Goal: Task Accomplishment & Management: Use online tool/utility

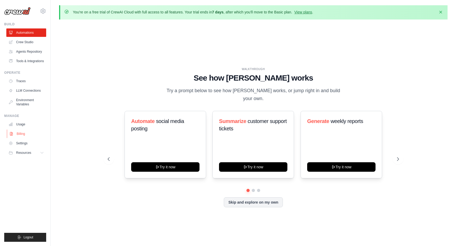
click at [24, 135] on link "Billing" at bounding box center [27, 134] width 40 height 8
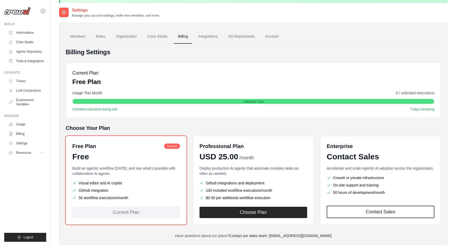
scroll to position [29, 0]
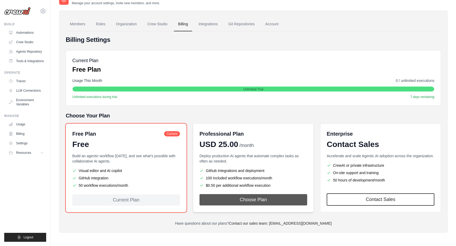
click at [229, 199] on button "Choose Plan" at bounding box center [253, 199] width 108 height 11
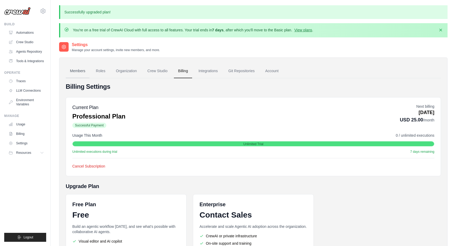
click at [84, 70] on link "Members" at bounding box center [78, 71] width 24 height 14
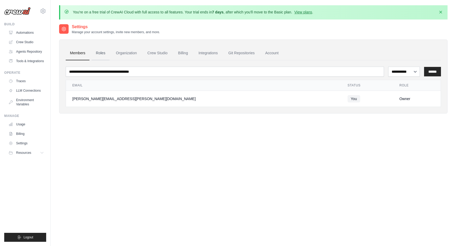
click at [100, 52] on link "Roles" at bounding box center [100, 53] width 18 height 14
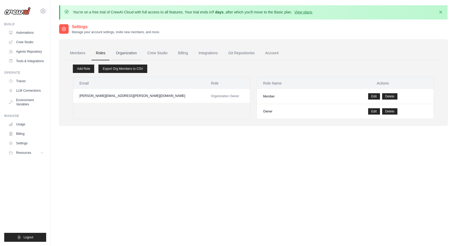
click at [123, 52] on link "Organization" at bounding box center [126, 53] width 29 height 14
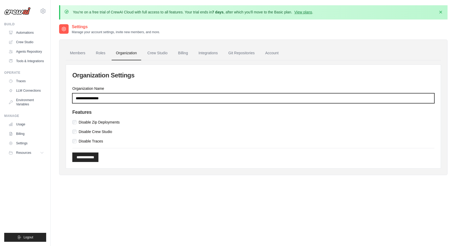
click at [121, 100] on input "Organization Name" at bounding box center [253, 98] width 362 height 10
type input "**********"
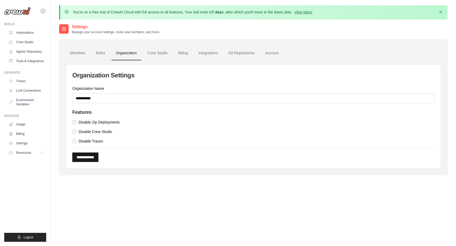
click at [94, 160] on input "**********" at bounding box center [85, 157] width 26 height 9
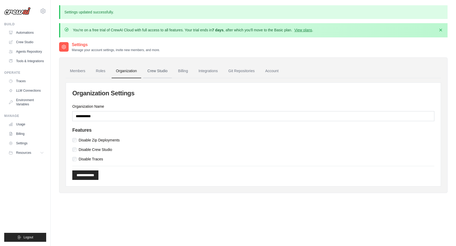
click at [160, 73] on link "Crew Studio" at bounding box center [157, 71] width 28 height 14
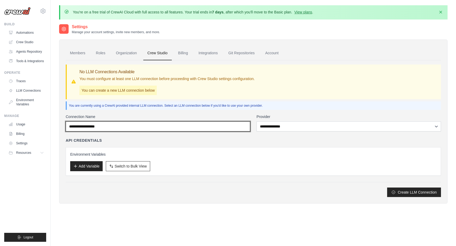
click at [121, 125] on input "Connection Name" at bounding box center [158, 127] width 184 height 10
type input "******"
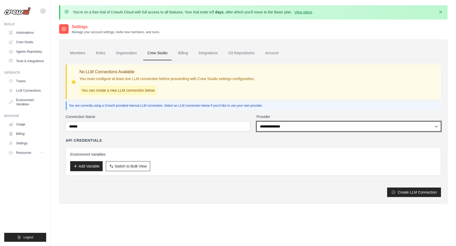
click at [312, 128] on select "**********" at bounding box center [348, 127] width 184 height 10
click at [280, 126] on select "**********" at bounding box center [348, 127] width 184 height 10
select select "******"
click at [256, 122] on select "**********" at bounding box center [348, 127] width 184 height 10
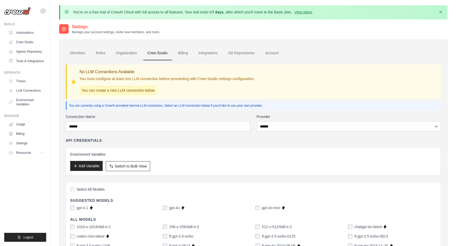
click at [93, 165] on button "Add Variable" at bounding box center [86, 166] width 32 height 10
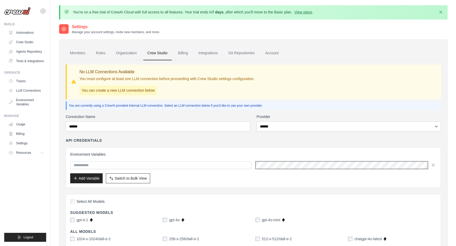
scroll to position [0, 199]
click at [228, 165] on input "text" at bounding box center [160, 165] width 181 height 8
type input "*"
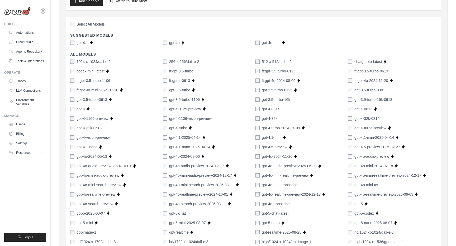
scroll to position [177, 0]
type input "**********"
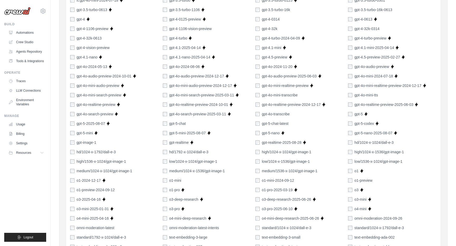
scroll to position [0, 0]
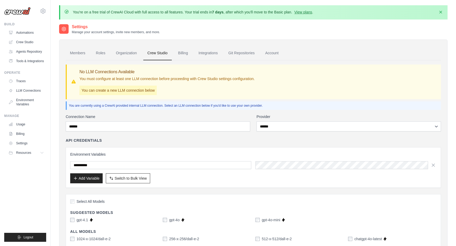
click at [313, 148] on div "**********" at bounding box center [253, 167] width 375 height 41
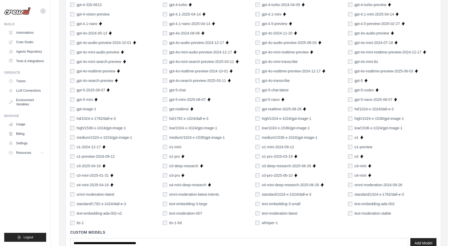
scroll to position [353, 0]
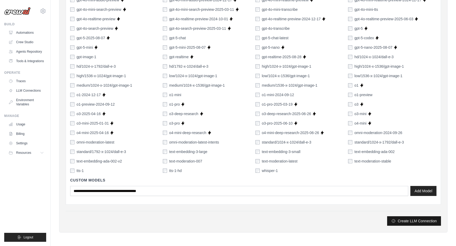
click at [407, 221] on button "Create LLM Connection" at bounding box center [414, 220] width 54 height 9
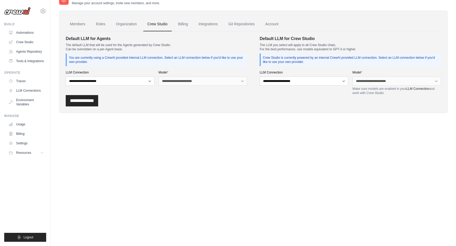
scroll to position [0, 0]
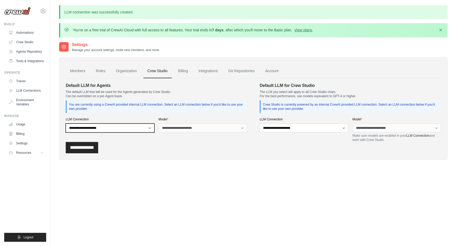
click at [143, 127] on select "**********" at bounding box center [110, 128] width 89 height 9
select select "******"
click at [66, 124] on select "**********" at bounding box center [110, 128] width 89 height 9
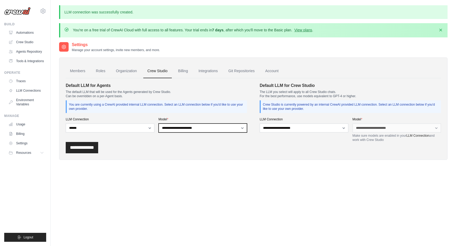
click at [185, 128] on select "**********" at bounding box center [202, 128] width 89 height 9
click at [187, 126] on select "**********" at bounding box center [202, 128] width 89 height 9
click at [198, 133] on div "**********" at bounding box center [156, 113] width 181 height 60
click at [198, 131] on select "**********" at bounding box center [202, 128] width 89 height 9
click at [208, 128] on select "**********" at bounding box center [202, 128] width 89 height 9
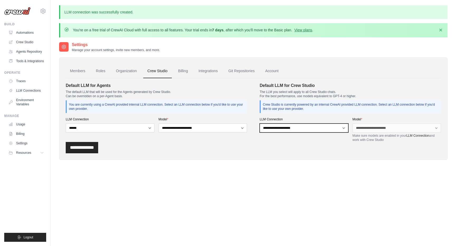
click at [282, 128] on select "**********" at bounding box center [303, 128] width 89 height 9
select select "******"
click at [259, 124] on select "**********" at bounding box center [303, 128] width 89 height 9
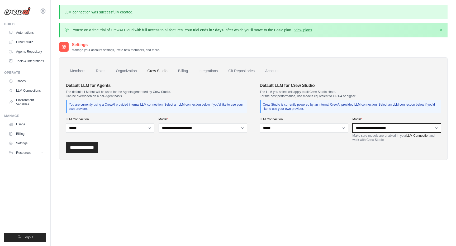
click at [366, 127] on select "**********" at bounding box center [396, 128] width 89 height 9
click at [352, 124] on select "**********" at bounding box center [396, 128] width 89 height 9
click at [371, 129] on select "**********" at bounding box center [396, 128] width 89 height 9
select select "******"
click at [352, 124] on select "**********" at bounding box center [396, 128] width 89 height 9
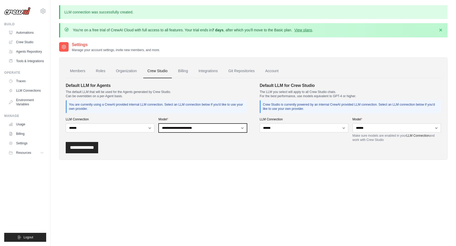
click at [198, 127] on select "**********" at bounding box center [202, 128] width 89 height 9
select select "**********"
click at [158, 124] on select "**********" at bounding box center [202, 128] width 89 height 9
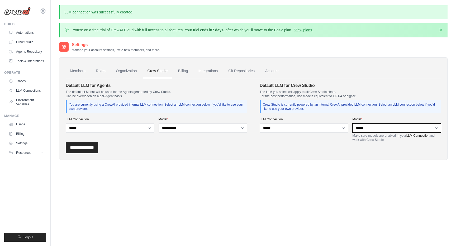
click at [377, 129] on select "**********" at bounding box center [396, 128] width 89 height 9
select select "**********"
click at [352, 124] on select "**********" at bounding box center [396, 128] width 89 height 9
click at [88, 147] on input "**********" at bounding box center [82, 147] width 32 height 11
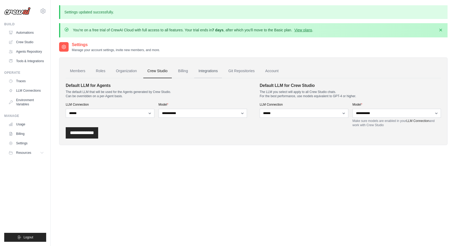
click at [219, 72] on link "Integrations" at bounding box center [208, 71] width 28 height 14
click at [213, 73] on link "Integrations" at bounding box center [208, 71] width 28 height 14
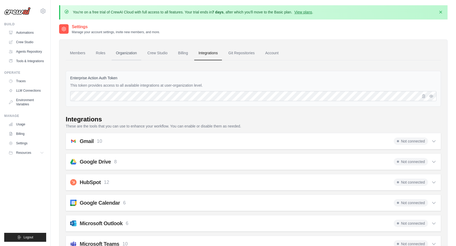
click at [126, 54] on link "Organization" at bounding box center [126, 53] width 29 height 14
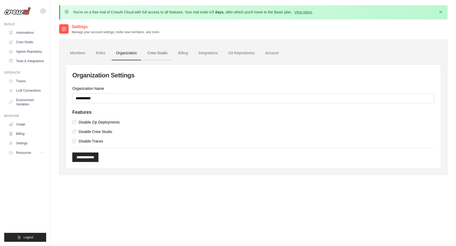
click at [165, 55] on link "Crew Studio" at bounding box center [157, 53] width 28 height 14
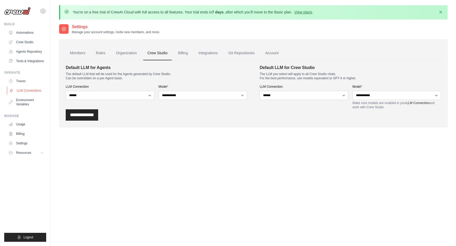
click at [33, 91] on link "LLM Connections" at bounding box center [27, 90] width 40 height 8
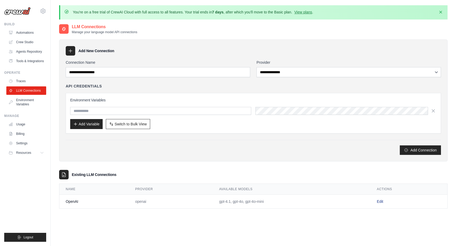
click at [380, 203] on link "Edit" at bounding box center [380, 202] width 6 height 4
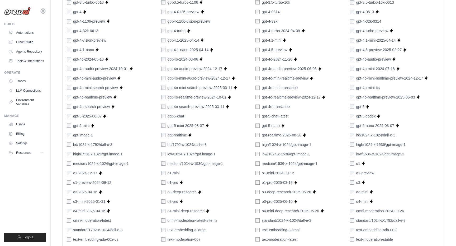
scroll to position [286, 0]
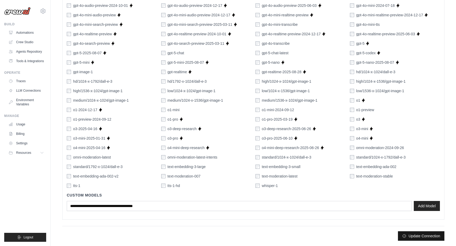
click at [426, 235] on button "Update Connection" at bounding box center [421, 236] width 46 height 9
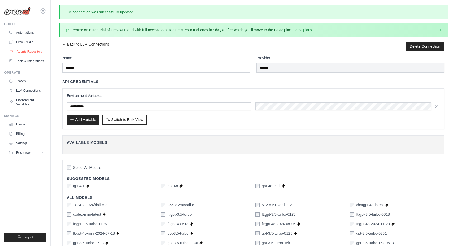
click at [30, 49] on link "Agents Repository" at bounding box center [27, 51] width 40 height 8
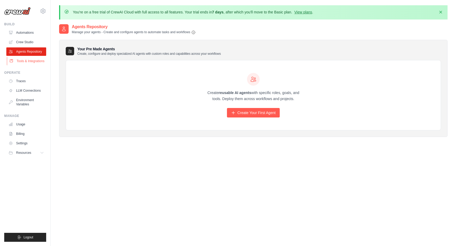
click at [30, 60] on link "Tools & Integrations" at bounding box center [27, 61] width 40 height 8
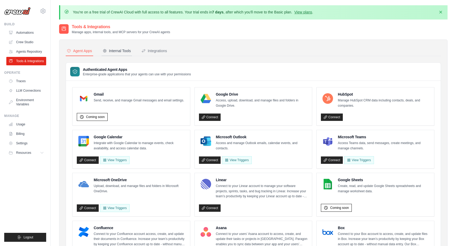
click at [127, 50] on div "Internal Tools" at bounding box center [117, 50] width 28 height 5
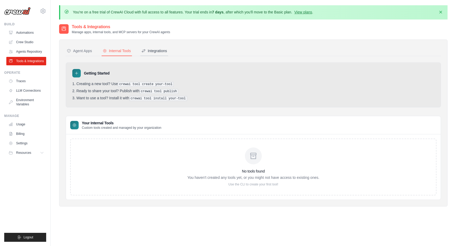
click at [157, 49] on div "Integrations" at bounding box center [154, 50] width 26 height 5
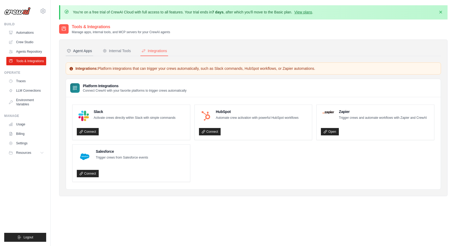
click at [90, 51] on div "Agent Apps" at bounding box center [79, 50] width 25 height 5
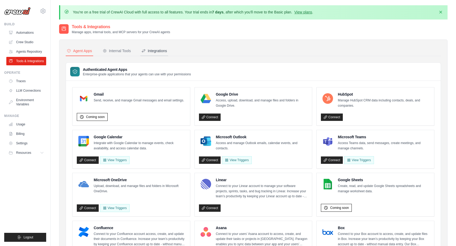
click at [153, 52] on div "Integrations" at bounding box center [154, 50] width 26 height 5
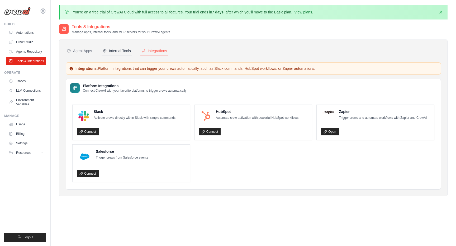
click at [126, 52] on div "Internal Tools" at bounding box center [117, 50] width 28 height 5
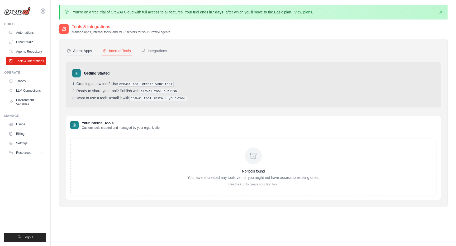
click at [90, 51] on div "Agent Apps" at bounding box center [79, 50] width 25 height 5
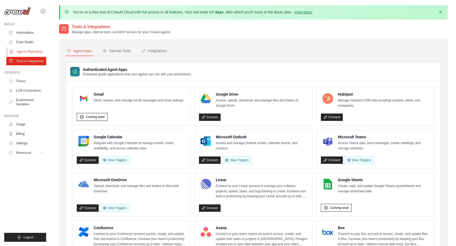
click at [32, 52] on link "Agents Repository" at bounding box center [27, 51] width 40 height 8
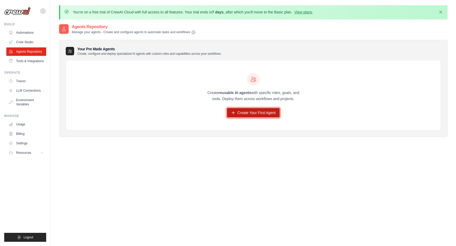
click at [247, 114] on link "Create Your First Agent" at bounding box center [253, 112] width 53 height 9
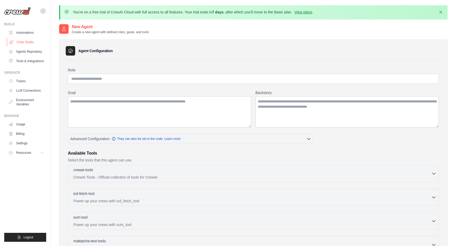
click at [31, 40] on link "Crew Studio" at bounding box center [27, 42] width 40 height 8
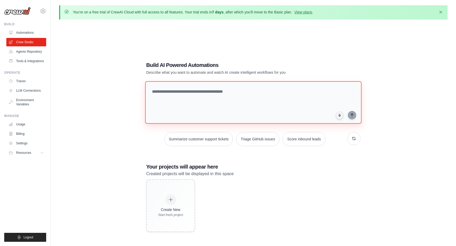
click at [177, 100] on textarea at bounding box center [253, 102] width 216 height 43
click at [175, 103] on textarea at bounding box center [253, 102] width 216 height 43
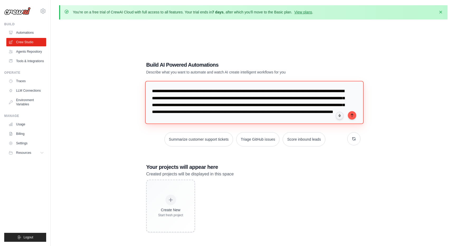
scroll to position [5, 0]
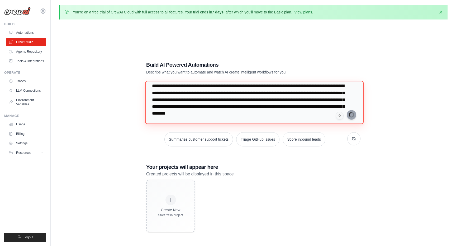
type textarea "**********"
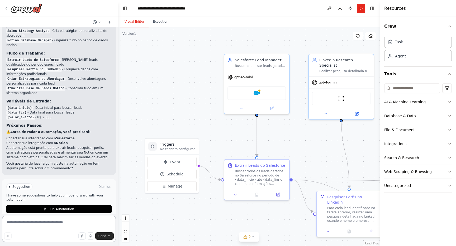
scroll to position [503, 0]
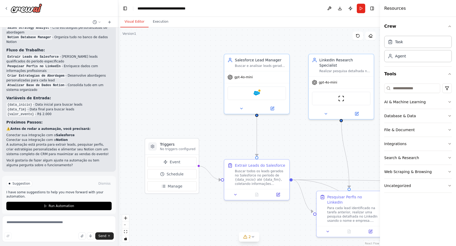
click at [24, 182] on span "Suggestion" at bounding box center [21, 184] width 18 height 4
click at [56, 224] on textarea at bounding box center [59, 229] width 114 height 26
paste textarea "**********"
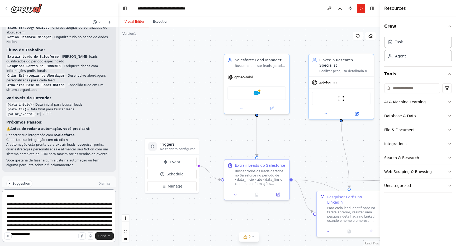
drag, startPoint x: 6, startPoint y: 206, endPoint x: 6, endPoint y: 191, distance: 14.5
click at [6, 191] on textarea "**********" at bounding box center [59, 216] width 114 height 53
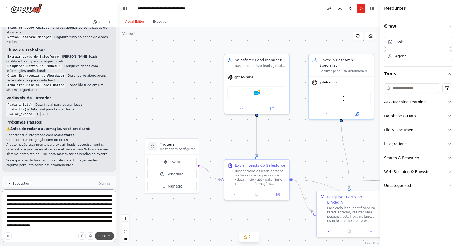
type textarea "**********"
click at [103, 235] on span "Send" at bounding box center [102, 236] width 8 height 4
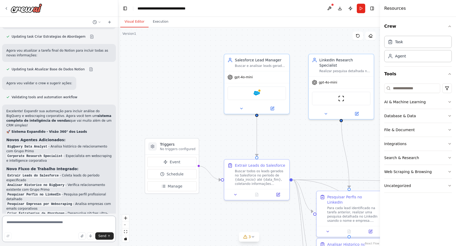
scroll to position [993, 0]
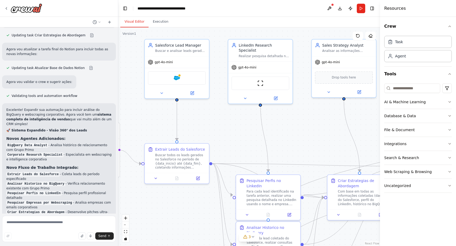
drag, startPoint x: 296, startPoint y: 144, endPoint x: 215, endPoint y: 126, distance: 83.4
click at [215, 126] on div ".deletable-edge-delete-btn { width: 20px; height: 20px; border: 0px solid #ffff…" at bounding box center [249, 136] width 262 height 219
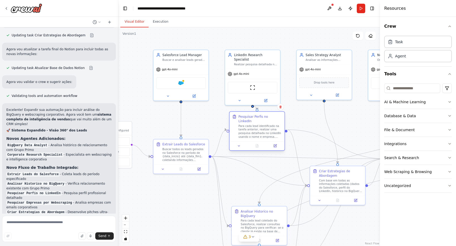
drag, startPoint x: 257, startPoint y: 186, endPoint x: 253, endPoint y: 132, distance: 54.7
click at [253, 132] on div "Para cada lead identificado na tarefa anterior, realizar uma pesquisa detalhada…" at bounding box center [259, 131] width 43 height 14
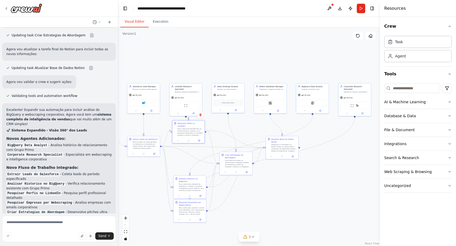
drag, startPoint x: 339, startPoint y: 119, endPoint x: 239, endPoint y: 122, distance: 99.7
click at [239, 122] on div ".deletable-edge-delete-btn { width: 20px; height: 20px; border: 0px solid #ffff…" at bounding box center [249, 136] width 262 height 219
drag, startPoint x: 280, startPoint y: 147, endPoint x: 329, endPoint y: 181, distance: 59.0
click at [329, 181] on div "Organizar e consolidar no Notion todas as informações coletadas de diferentes f…" at bounding box center [333, 179] width 26 height 8
drag, startPoint x: 233, startPoint y: 162, endPoint x: 295, endPoint y: 221, distance: 85.2
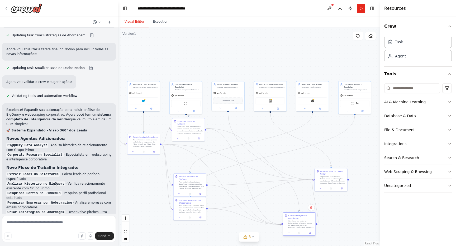
click at [295, 221] on div "Com base em todas as informações coletadas (dados do Salesforce, perfil do Link…" at bounding box center [301, 224] width 26 height 8
click at [340, 198] on div ".deletable-edge-delete-btn { width: 20px; height: 20px; border: 0px solid #ffff…" at bounding box center [249, 136] width 262 height 219
drag, startPoint x: 331, startPoint y: 179, endPoint x: 353, endPoint y: 217, distance: 44.5
click at [353, 217] on div "Organizar e consolidar no Notion todas as informações coletadas de diferentes f…" at bounding box center [354, 219] width 26 height 8
drag, startPoint x: 143, startPoint y: 102, endPoint x: 143, endPoint y: 76, distance: 25.8
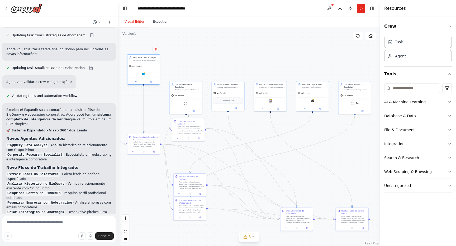
click at [143, 76] on div "Salesforce" at bounding box center [143, 74] width 29 height 7
drag, startPoint x: 147, startPoint y: 148, endPoint x: 147, endPoint y: 135, distance: 12.9
click at [147, 135] on div "Extrair Leads do Salesforce Buscar todos os leads gerados no Salesforce no perí…" at bounding box center [143, 130] width 33 height 21
drag, startPoint x: 189, startPoint y: 95, endPoint x: 232, endPoint y: 52, distance: 61.0
click at [232, 52] on div "gpt-4o-mini ScrapeWebsiteTool" at bounding box center [228, 57] width 32 height 21
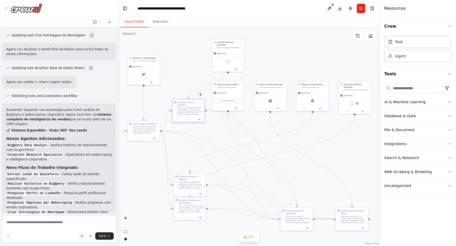
drag, startPoint x: 191, startPoint y: 130, endPoint x: 192, endPoint y: 114, distance: 15.8
click at [192, 114] on div "Para cada lead identificado na tarefa anterior, realizar uma pesquisa detalhada…" at bounding box center [190, 111] width 26 height 8
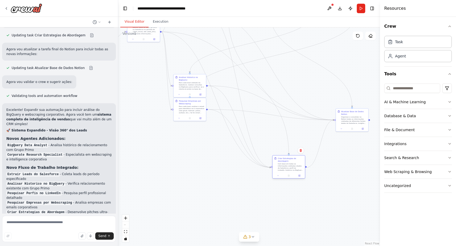
drag, startPoint x: 296, startPoint y: 222, endPoint x: 289, endPoint y: 170, distance: 52.7
click at [289, 170] on div "Com base em todas as informações coletadas (dados do Salesforce, perfil do Link…" at bounding box center [291, 167] width 26 height 8
drag, startPoint x: 184, startPoint y: 86, endPoint x: 187, endPoint y: 47, distance: 39.2
click at [187, 47] on div "Para cada lead coletado do Salesforce, realizar consultas no BigQuery para veri…" at bounding box center [196, 46] width 26 height 8
drag, startPoint x: 191, startPoint y: 46, endPoint x: 202, endPoint y: 39, distance: 13.6
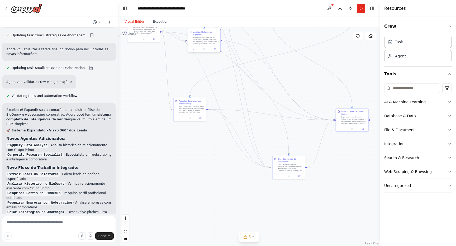
click at [202, 39] on div "Para cada lead coletado do Salesforce, realizar consultas no BigQuery para veri…" at bounding box center [206, 40] width 26 height 8
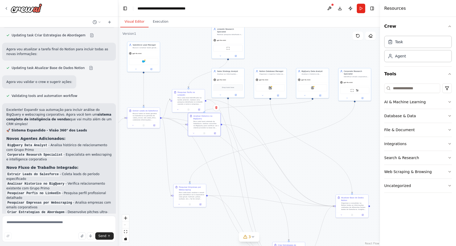
drag, startPoint x: 245, startPoint y: 50, endPoint x: 246, endPoint y: 136, distance: 86.2
click at [246, 136] on div ".deletable-edge-delete-btn { width: 20px; height: 20px; border: 0px solid #ffff…" at bounding box center [249, 136] width 262 height 219
drag, startPoint x: 192, startPoint y: 102, endPoint x: 192, endPoint y: 79, distance: 23.2
click at [192, 79] on div "Pesquisar Perfis no LinkedIn Para cada lead identificado na tarefa anterior, re…" at bounding box center [189, 73] width 32 height 17
drag, startPoint x: 230, startPoint y: 46, endPoint x: 191, endPoint y: 45, distance: 39.3
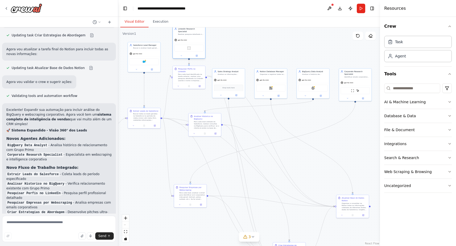
click at [191, 45] on div "ScrapeWebsiteTool" at bounding box center [188, 48] width 29 height 7
drag, startPoint x: 152, startPoint y: 59, endPoint x: 153, endPoint y: 42, distance: 16.4
click at [153, 42] on div "Salesforce" at bounding box center [143, 45] width 29 height 7
drag, startPoint x: 233, startPoint y: 82, endPoint x: 237, endPoint y: 41, distance: 41.6
click at [237, 41] on div "Drop tools here" at bounding box center [234, 45] width 32 height 10
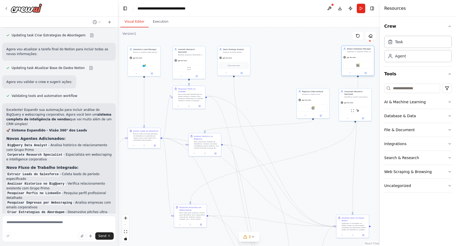
drag, startPoint x: 275, startPoint y: 78, endPoint x: 361, endPoint y: 55, distance: 89.3
click at [361, 55] on div "gpt-4o-mini" at bounding box center [357, 58] width 32 height 6
drag, startPoint x: 357, startPoint y: 227, endPoint x: 355, endPoint y: 170, distance: 57.0
click at [355, 170] on div "Organizar e consolidar no Notion todas as informações coletadas de diferentes f…" at bounding box center [352, 171] width 26 height 8
drag, startPoint x: 356, startPoint y: 99, endPoint x: 298, endPoint y: 54, distance: 73.2
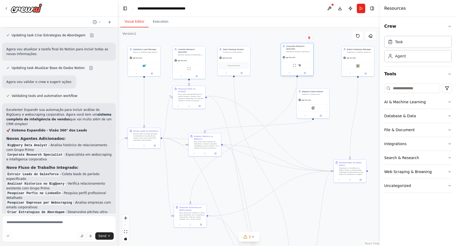
click at [298, 54] on div "Corporate Research Specialist Identificar emails corporativos de leads, extrair…" at bounding box center [297, 59] width 33 height 33
drag, startPoint x: 295, startPoint y: 50, endPoint x: 272, endPoint y: 54, distance: 22.4
click at [272, 54] on div "Corporate Research Specialist Identificar emails corporativos de leads, extrair…" at bounding box center [278, 51] width 26 height 8
drag, startPoint x: 194, startPoint y: 218, endPoint x: 201, endPoint y: 201, distance: 18.8
click at [201, 201] on div "Para cada lead, analisar o email para identificar se é corporativo (não gmail, …" at bounding box center [199, 197] width 26 height 8
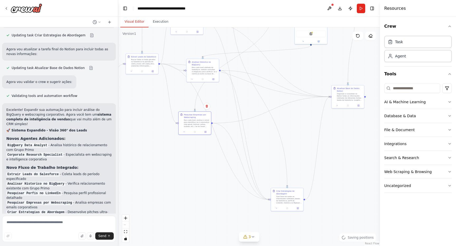
drag, startPoint x: 274, startPoint y: 213, endPoint x: 271, endPoint y: 139, distance: 74.2
click at [271, 138] on div ".deletable-edge-delete-btn { width: 20px; height: 20px; border: 0px solid #ffff…" at bounding box center [249, 136] width 262 height 219
drag, startPoint x: 284, startPoint y: 198, endPoint x: 333, endPoint y: 177, distance: 53.1
click at [333, 177] on div "Com base em todas as informações coletadas (dados do Salesforce, perfil do Link…" at bounding box center [338, 178] width 26 height 8
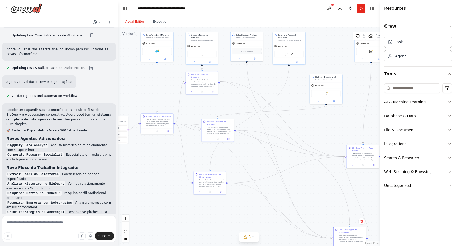
drag, startPoint x: 247, startPoint y: 165, endPoint x: 263, endPoint y: 225, distance: 62.2
click at [263, 225] on div ".deletable-edge-delete-btn { width: 20px; height: 20px; border: 0px solid #ffff…" at bounding box center [249, 136] width 262 height 219
drag, startPoint x: 252, startPoint y: 43, endPoint x: 327, endPoint y: 190, distance: 164.6
click at [327, 190] on div "gpt-4o-mini" at bounding box center [320, 191] width 32 height 6
drag, startPoint x: 210, startPoint y: 84, endPoint x: 216, endPoint y: 94, distance: 11.8
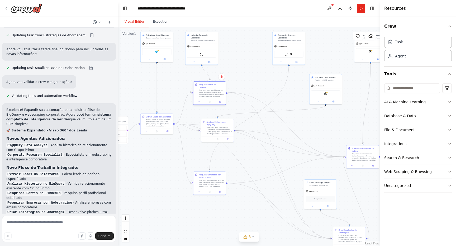
click at [217, 94] on div "Pesquisar Perfis no LinkedIn Para cada lead identificado na tarefa anterior, re…" at bounding box center [209, 90] width 32 height 17
click at [249, 95] on icon "Edge from 10d92ebb-5423-46c2-940e-2530f030b7a8 to 78a81de1-e5da-4a3b-a730-bb5c7…" at bounding box center [285, 124] width 117 height 65
click at [250, 104] on icon "Edge from 10d92ebb-5423-46c2-940e-2530f030b7a8 to 3e75ed8e-a1ec-4a4b-b69d-4db31…" at bounding box center [279, 165] width 104 height 146
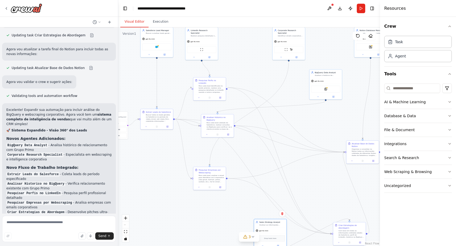
drag, startPoint x: 322, startPoint y: 189, endPoint x: 273, endPoint y: 228, distance: 63.0
click at [273, 228] on div "gpt-4o-mini" at bounding box center [270, 231] width 32 height 6
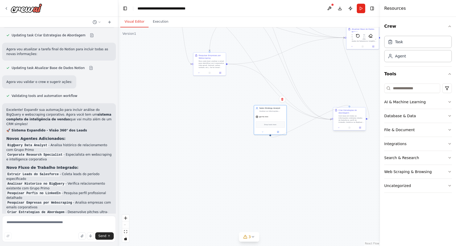
drag, startPoint x: 349, startPoint y: 219, endPoint x: 349, endPoint y: 107, distance: 112.6
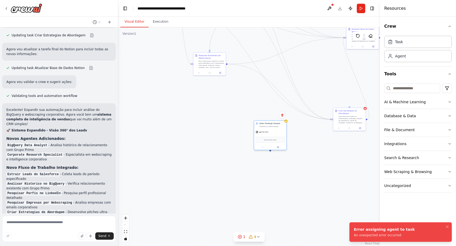
drag, startPoint x: 277, startPoint y: 122, endPoint x: 277, endPoint y: 139, distance: 16.6
click at [277, 139] on div "Drop tools here" at bounding box center [270, 140] width 29 height 6
drag, startPoint x: 270, startPoint y: 151, endPoint x: 348, endPoint y: 108, distance: 88.9
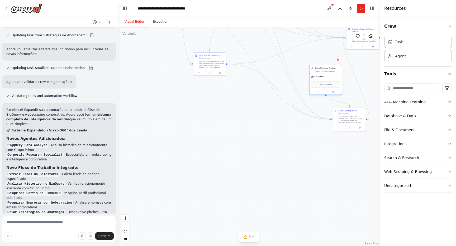
drag, startPoint x: 274, startPoint y: 138, endPoint x: 329, endPoint y: 81, distance: 79.6
click at [329, 81] on div "Drop tools here" at bounding box center [325, 84] width 29 height 6
drag, startPoint x: 344, startPoint y: 115, endPoint x: 320, endPoint y: 123, distance: 25.2
click at [320, 123] on div "Com base em todas as informações coletadas (dados do Salesforce, perfil do Link…" at bounding box center [328, 127] width 26 height 8
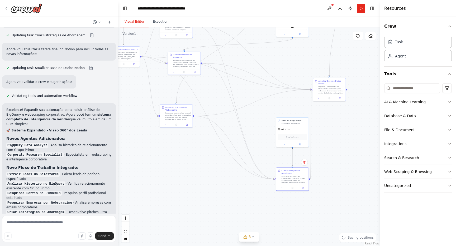
drag, startPoint x: 362, startPoint y: 104, endPoint x: 324, endPoint y: 160, distance: 67.8
click at [324, 160] on div ".deletable-edge-delete-btn { width: 20px; height: 20px; border: 0px solid #ffff…" at bounding box center [249, 136] width 262 height 219
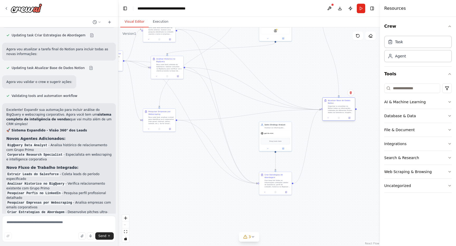
drag, startPoint x: 323, startPoint y: 90, endPoint x: 336, endPoint y: 103, distance: 18.1
click at [337, 105] on div "Organizar e consolidar no Notion todas as informações coletadas de diferentes f…" at bounding box center [340, 109] width 26 height 8
drag, startPoint x: 159, startPoint y: 119, endPoint x: 220, endPoint y: 52, distance: 90.0
click at [220, 52] on div "Para cada lead, analisar o email para identificar se é corporativo (não gmail, …" at bounding box center [222, 54] width 26 height 8
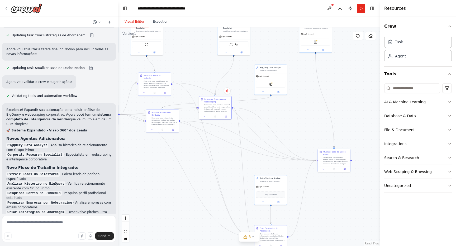
drag, startPoint x: 231, startPoint y: 107, endPoint x: 223, endPoint y: 156, distance: 49.2
click at [225, 160] on div ".deletable-edge-delete-btn { width: 20px; height: 20px; border: 0px solid #ffff…" at bounding box center [249, 136] width 262 height 219
drag, startPoint x: 220, startPoint y: 112, endPoint x: 212, endPoint y: 82, distance: 31.2
click at [212, 82] on div "Pesquisar Empresas por Webscraping Para cada lead, analisar o email para identi…" at bounding box center [206, 74] width 32 height 17
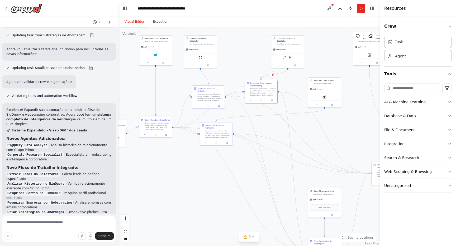
drag, startPoint x: 158, startPoint y: 161, endPoint x: 214, endPoint y: 174, distance: 57.4
click at [215, 175] on div ".deletable-edge-delete-btn { width: 20px; height: 20px; border: 0px solid #ffff…" at bounding box center [249, 136] width 262 height 219
drag, startPoint x: 215, startPoint y: 138, endPoint x: 232, endPoint y: 188, distance: 53.3
click at [233, 189] on div "Analisar Historico no BigQuery Para cada lead coletado do Salesforce, realizar …" at bounding box center [239, 182] width 33 height 23
drag, startPoint x: 214, startPoint y: 95, endPoint x: 206, endPoint y: 90, distance: 9.4
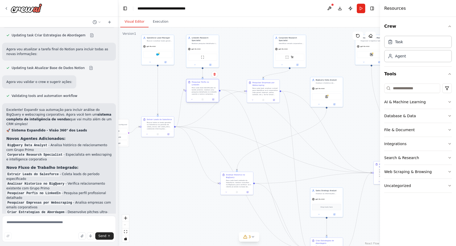
click at [206, 90] on div "Para cada lead identificado na tarefa anterior, realizar uma pesquisa detalhada…" at bounding box center [204, 91] width 26 height 8
click at [284, 120] on icon "Edge from 10d92ebb-5423-46c2-940e-2530f030b7a8 to 78a81de1-e5da-4a3b-a730-bb5c7…" at bounding box center [295, 131] width 151 height 83
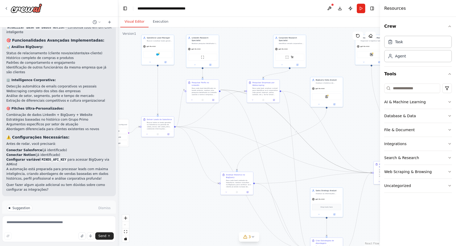
scroll to position [1198, 0]
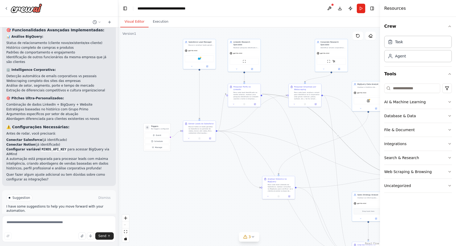
drag, startPoint x: 153, startPoint y: 167, endPoint x: 199, endPoint y: 175, distance: 45.8
click at [199, 175] on div ".deletable-edge-delete-btn { width: 20px; height: 20px; border: 0px solid #ffff…" at bounding box center [249, 136] width 262 height 219
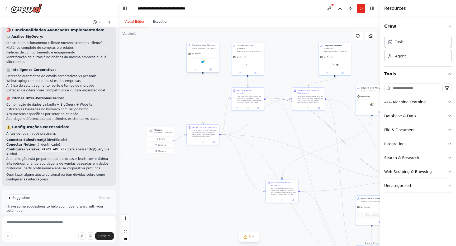
click at [205, 61] on div "Salesforce" at bounding box center [202, 62] width 29 height 7
click at [204, 62] on img at bounding box center [202, 61] width 3 height 3
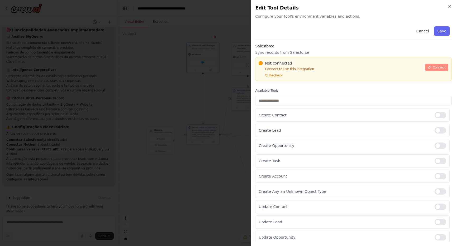
click at [437, 68] on span "Connect" at bounding box center [438, 67] width 13 height 4
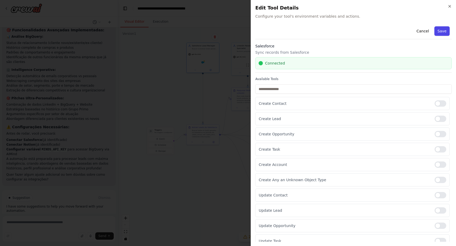
click at [445, 33] on button "Save" at bounding box center [441, 30] width 15 height 9
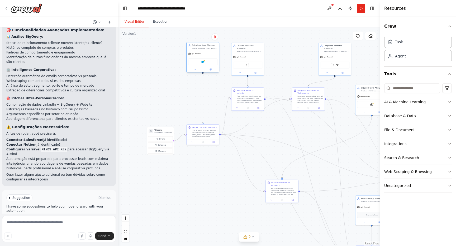
click at [210, 47] on div "Buscar e analisar leads gerados no Salesforce em um período específico para o e…" at bounding box center [205, 48] width 26 height 2
click at [416, 45] on div "Task" at bounding box center [418, 42] width 68 height 12
click at [197, 50] on div "Salesforce Lead Manager Buscar e analisar leads gerados no Salesforce em um per…" at bounding box center [202, 46] width 32 height 8
click at [208, 46] on div "Salesforce Lead Manager" at bounding box center [205, 45] width 26 height 3
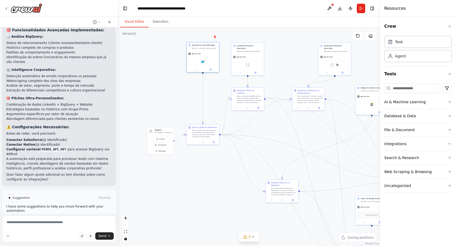
click at [203, 54] on div "gpt-4o-mini" at bounding box center [202, 54] width 32 height 6
click at [196, 54] on span "gpt-4o-mini" at bounding box center [195, 54] width 9 height 2
click at [451, 101] on icon "button" at bounding box center [449, 102] width 4 height 4
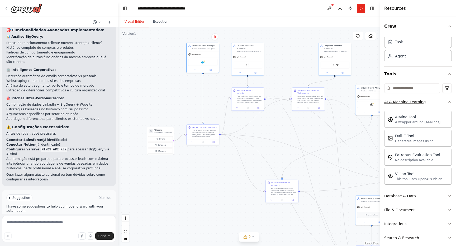
click at [451, 102] on icon "button" at bounding box center [449, 102] width 4 height 4
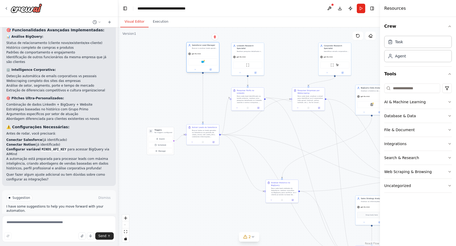
click at [210, 63] on div "Salesforce" at bounding box center [202, 62] width 29 height 7
click at [200, 62] on div "Salesforce" at bounding box center [202, 62] width 29 height 7
click at [201, 62] on img at bounding box center [202, 61] width 3 height 3
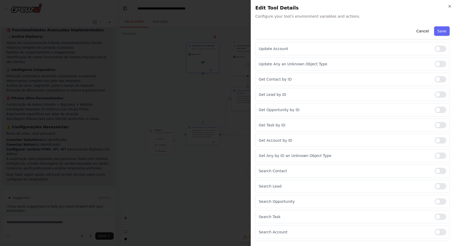
scroll to position [209, 0]
click at [442, 185] on div at bounding box center [440, 185] width 12 height 6
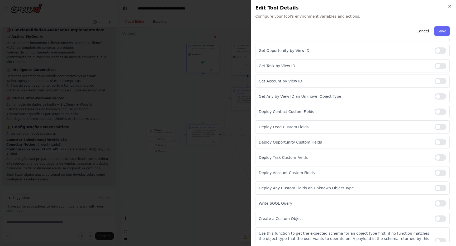
scroll to position [459, 0]
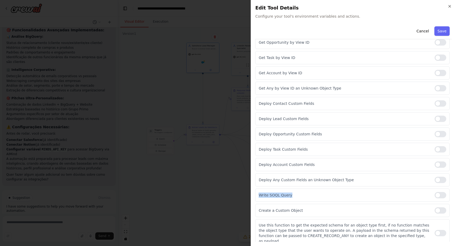
drag, startPoint x: 300, startPoint y: 196, endPoint x: 255, endPoint y: 196, distance: 44.8
click at [255, 196] on div "Close Edit Tool Details Configure your tool's environment variables and actions…" at bounding box center [353, 123] width 205 height 246
copy p "Write SOQL Query"
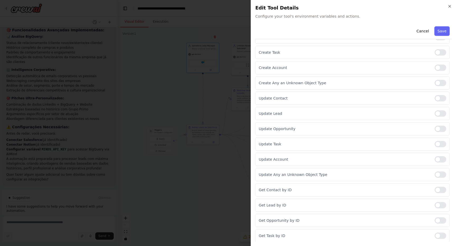
scroll to position [97, 0]
click at [450, 7] on icon "button" at bounding box center [449, 6] width 4 height 4
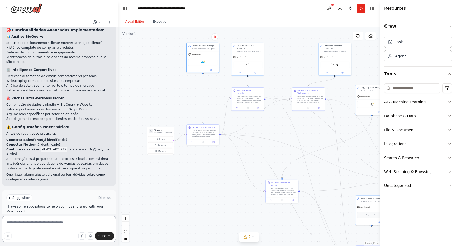
click at [69, 224] on textarea at bounding box center [59, 229] width 114 height 26
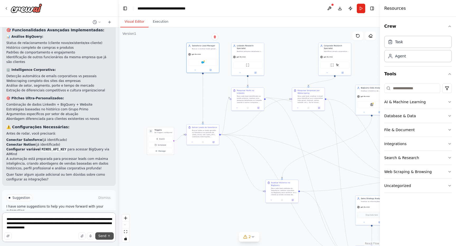
type textarea "**********"
click at [106, 236] on button "Send" at bounding box center [104, 236] width 18 height 7
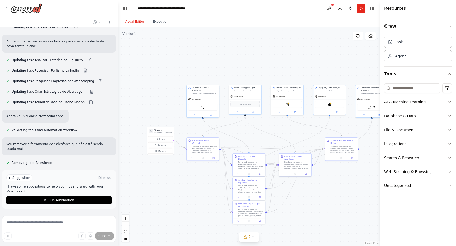
scroll to position [1499, 0]
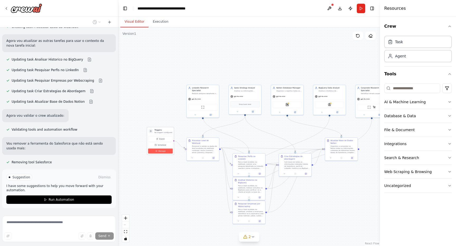
click at [164, 152] on span "Manage" at bounding box center [161, 151] width 7 height 3
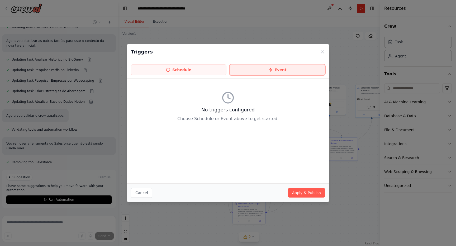
click at [260, 70] on button "Event" at bounding box center [276, 69] width 95 height 11
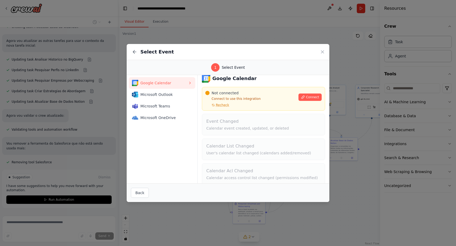
scroll to position [0, 0]
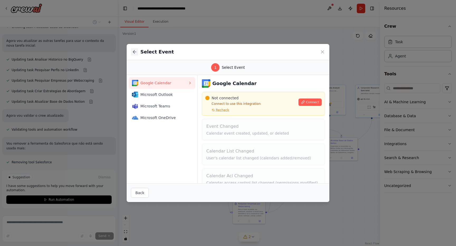
click at [133, 51] on icon at bounding box center [134, 51] width 2 height 3
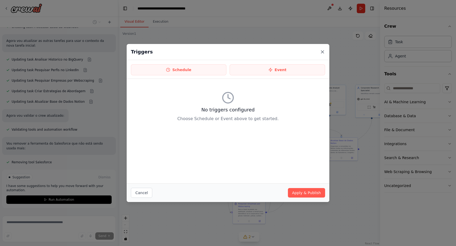
click at [322, 50] on icon at bounding box center [322, 51] width 5 height 5
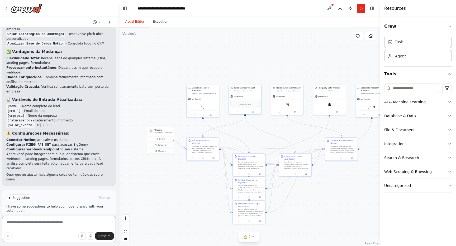
scroll to position [1748, 0]
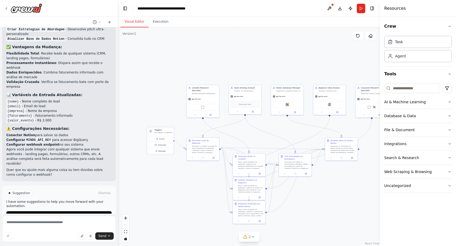
click at [158, 133] on p "No triggers configured" at bounding box center [163, 133] width 18 height 2
click at [158, 129] on h3 "Triggers" at bounding box center [163, 130] width 18 height 3
click at [158, 133] on p "No triggers configured" at bounding box center [163, 133] width 18 height 2
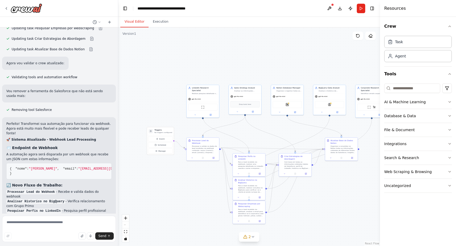
scroll to position [1552, 0]
click at [250, 240] on button "2" at bounding box center [249, 237] width 20 height 10
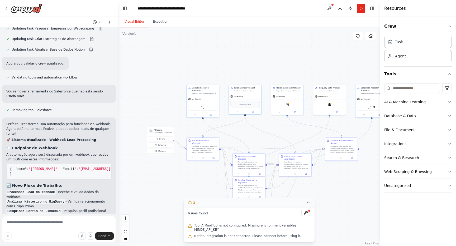
click at [309, 202] on icon at bounding box center [308, 202] width 4 height 4
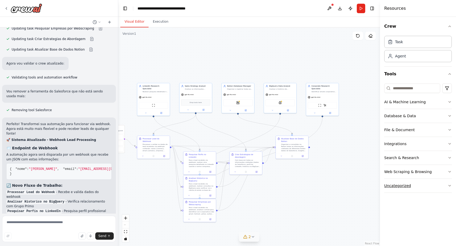
drag, startPoint x: 333, startPoint y: 198, endPoint x: 391, endPoint y: 191, distance: 58.4
click at [391, 191] on div "Você é um agente que vende um evento de R$ 2.000,00 para uma tarde de negócios …" at bounding box center [228, 123] width 456 height 246
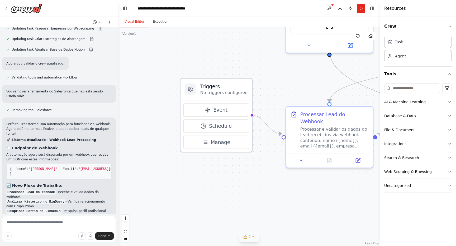
click at [194, 90] on div at bounding box center [190, 89] width 11 height 11
click at [189, 90] on icon at bounding box center [190, 89] width 4 height 5
click at [407, 147] on button "Integrations" at bounding box center [418, 144] width 68 height 14
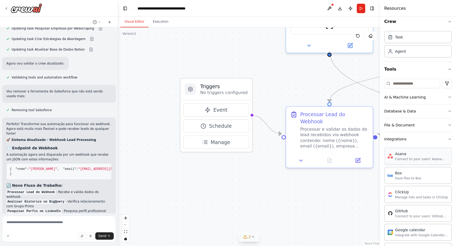
scroll to position [4, 0]
click at [411, 126] on div "File & Document" at bounding box center [399, 125] width 31 height 5
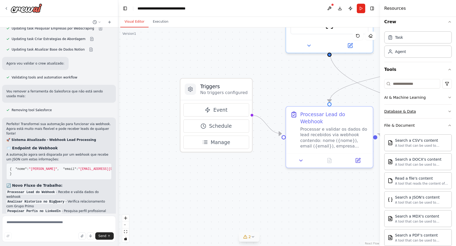
click at [412, 111] on div "Database & Data" at bounding box center [400, 111] width 32 height 5
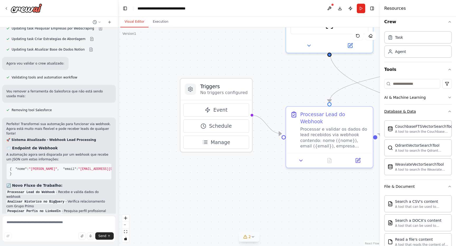
click at [412, 111] on div "Database & Data" at bounding box center [400, 111] width 32 height 5
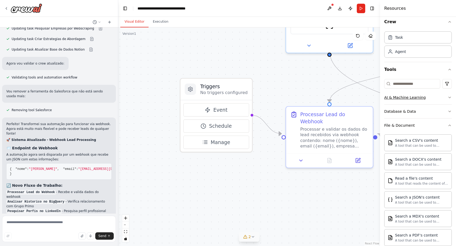
click at [412, 103] on button "AI & Machine Learning" at bounding box center [418, 98] width 68 height 14
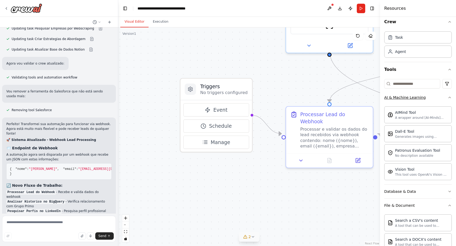
click at [412, 103] on button "AI & Machine Learning" at bounding box center [418, 98] width 68 height 14
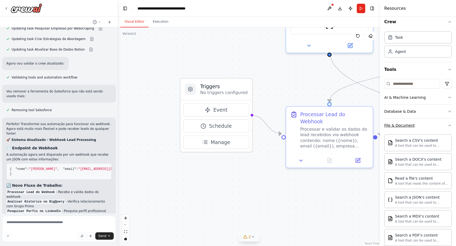
click at [412, 125] on div "File & Document" at bounding box center [399, 125] width 31 height 5
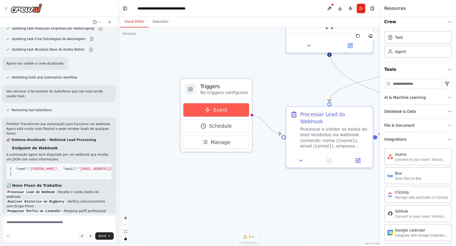
click at [221, 111] on span "Event" at bounding box center [220, 110] width 14 height 7
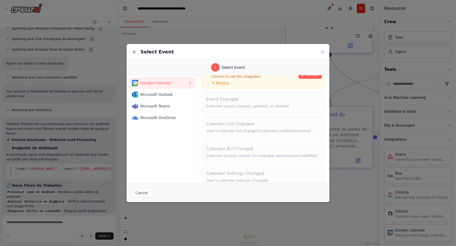
scroll to position [36, 0]
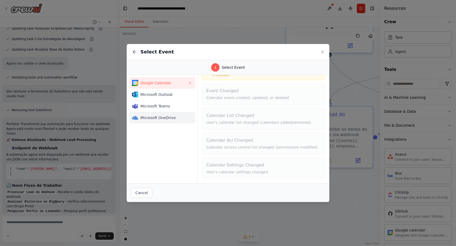
click at [163, 120] on span "Microsoft OneDrive" at bounding box center [163, 117] width 47 height 5
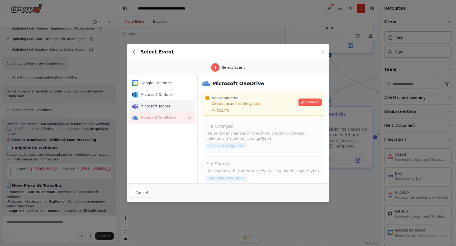
click at [162, 106] on span "Microsoft Teams" at bounding box center [163, 106] width 47 height 5
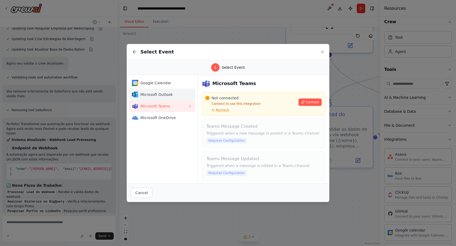
click at [162, 96] on span "Microsoft Outlook" at bounding box center [163, 94] width 47 height 5
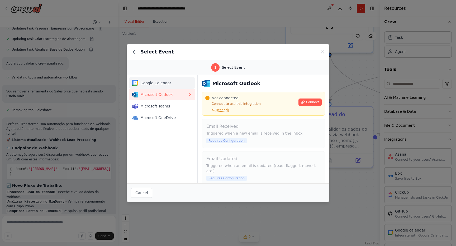
click at [165, 85] on span "Google Calendar" at bounding box center [163, 82] width 47 height 5
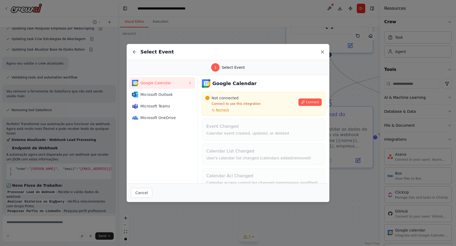
click at [322, 51] on icon at bounding box center [322, 52] width 3 height 3
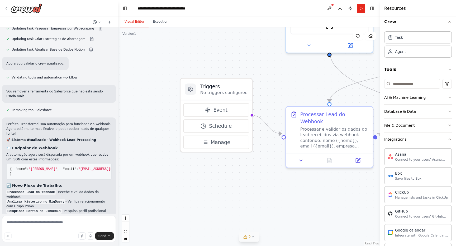
click at [449, 140] on icon "button" at bounding box center [449, 139] width 4 height 4
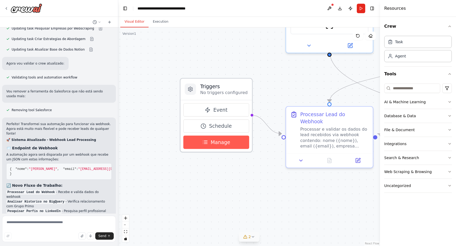
click at [211, 148] on button "Manage" at bounding box center [216, 142] width 66 height 13
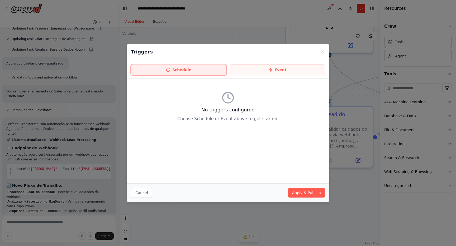
click at [216, 72] on button "Schedule" at bounding box center [178, 69] width 95 height 11
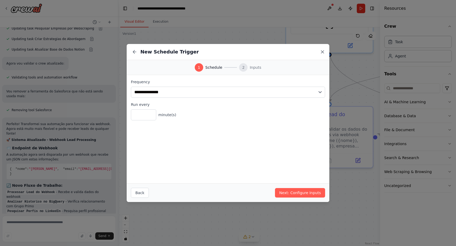
click at [321, 52] on icon at bounding box center [322, 51] width 5 height 5
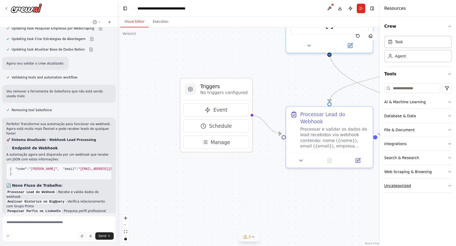
click at [417, 191] on button "Uncategorized" at bounding box center [418, 186] width 68 height 14
click at [440, 189] on button "Uncategorized" at bounding box center [418, 186] width 68 height 14
click at [401, 89] on input at bounding box center [412, 88] width 56 height 9
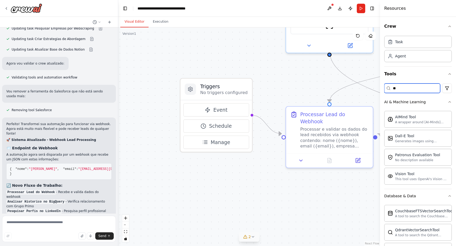
type input "***"
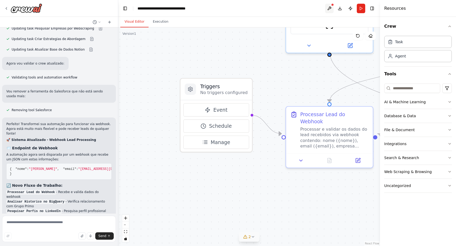
click at [330, 8] on button at bounding box center [329, 8] width 8 height 9
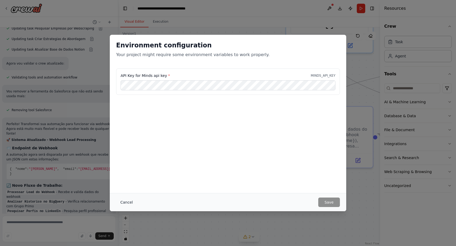
click at [122, 203] on button "Cancel" at bounding box center [126, 202] width 21 height 9
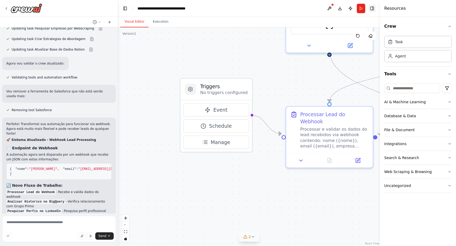
click at [373, 9] on button "Toggle Right Sidebar" at bounding box center [371, 8] width 7 height 7
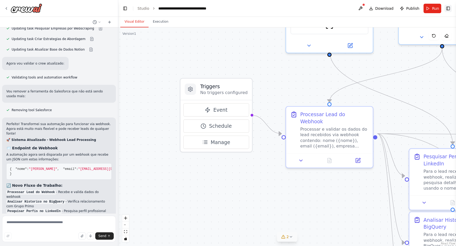
click at [450, 10] on button "Toggle Right Sidebar" at bounding box center [447, 8] width 7 height 7
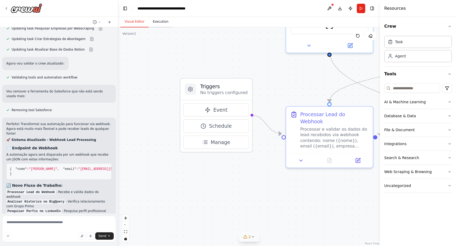
click at [161, 21] on button "Execution" at bounding box center [160, 21] width 24 height 11
click at [135, 21] on button "Visual Editor" at bounding box center [134, 21] width 28 height 11
click at [410, 43] on div "Task" at bounding box center [418, 42] width 68 height 12
click at [404, 42] on div "Task" at bounding box center [418, 42] width 68 height 12
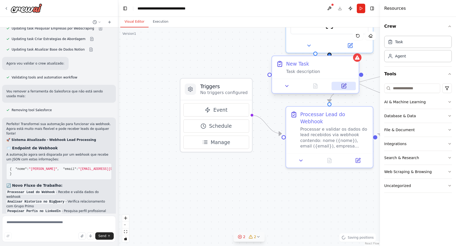
click at [346, 89] on icon at bounding box center [344, 86] width 6 height 6
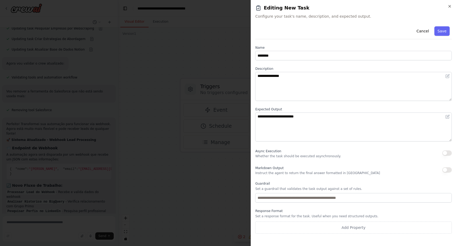
click at [448, 153] on button "button" at bounding box center [446, 153] width 9 height 5
click at [447, 153] on button "button" at bounding box center [446, 153] width 9 height 5
click at [426, 32] on button "Cancel" at bounding box center [422, 30] width 19 height 9
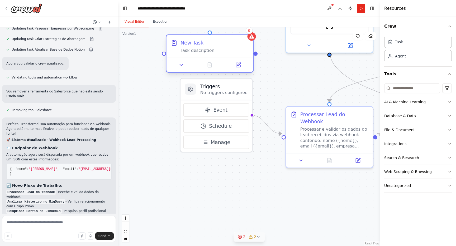
drag, startPoint x: 327, startPoint y: 65, endPoint x: 219, endPoint y: 43, distance: 110.5
click at [219, 43] on div "New Task" at bounding box center [214, 42] width 68 height 7
click at [248, 32] on icon at bounding box center [249, 30] width 3 height 3
click at [237, 32] on button "Confirm" at bounding box center [234, 30] width 19 height 6
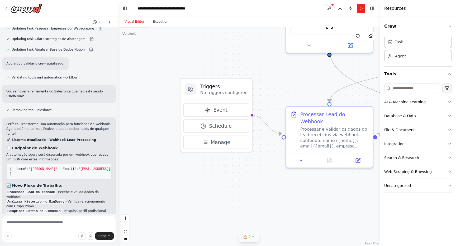
click at [450, 89] on html "Você é um agente que vende um evento de R$ 2.000,00 para uma tarde de negócios …" at bounding box center [228, 123] width 456 height 246
click at [449, 89] on html "Você é um agente que vende um evento de R$ 2.000,00 para uma tarde de negócios …" at bounding box center [228, 123] width 456 height 246
click at [284, 90] on div ".deletable-edge-delete-btn { width: 20px; height: 20px; border: 0px solid #ffff…" at bounding box center [249, 136] width 262 height 219
click at [202, 92] on p "No triggers configured" at bounding box center [223, 93] width 47 height 6
click at [192, 90] on icon at bounding box center [190, 89] width 4 height 5
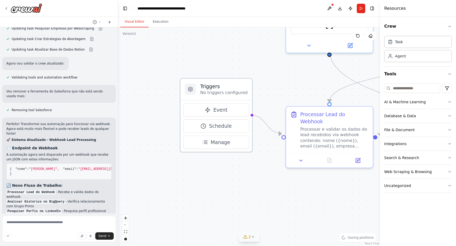
click at [187, 90] on icon at bounding box center [190, 89] width 6 height 6
click at [189, 90] on icon at bounding box center [190, 89] width 4 height 5
click at [197, 92] on div "Triggers No triggers configured" at bounding box center [215, 89] width 71 height 21
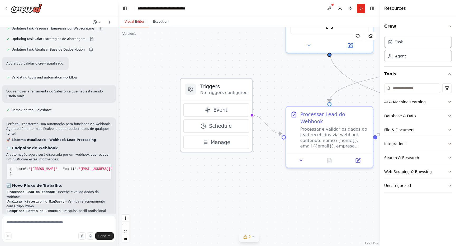
click at [197, 92] on div "Triggers No triggers configured" at bounding box center [215, 89] width 71 height 21
click at [204, 87] on h3 "Triggers" at bounding box center [223, 86] width 47 height 7
click at [99, 23] on icon at bounding box center [99, 22] width 3 height 3
click at [97, 22] on div at bounding box center [59, 123] width 118 height 246
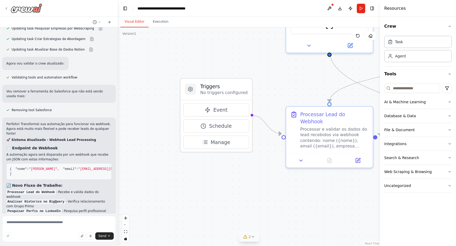
click at [7, 9] on icon at bounding box center [6, 8] width 4 height 4
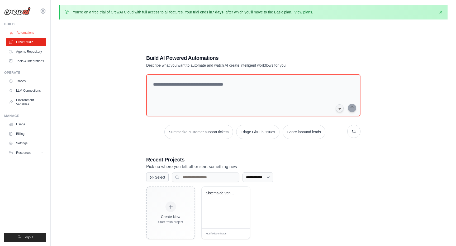
click at [27, 33] on link "Automations" at bounding box center [27, 32] width 40 height 8
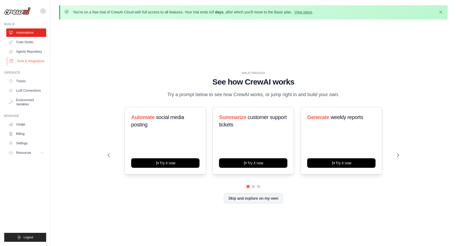
click at [36, 61] on link "Tools & Integrations" at bounding box center [27, 61] width 40 height 8
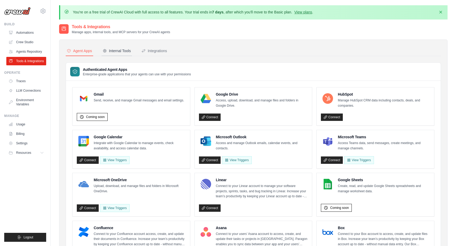
click at [118, 54] on button "Internal Tools" at bounding box center [117, 51] width 30 height 10
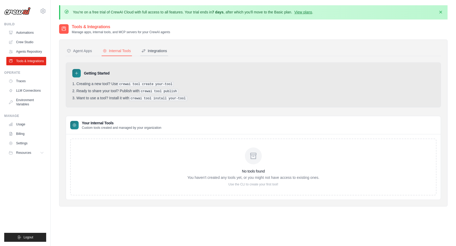
click at [151, 54] on button "Integrations" at bounding box center [154, 51] width 28 height 10
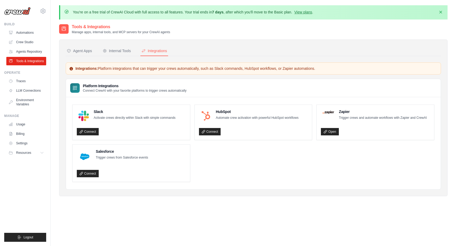
click at [134, 52] on nav "Agent Apps Internal Tools Integrations" at bounding box center [253, 51] width 375 height 10
click at [134, 49] on nav "Agent Apps Internal Tools Integrations" at bounding box center [253, 51] width 375 height 10
click at [128, 50] on div "Internal Tools" at bounding box center [117, 50] width 28 height 5
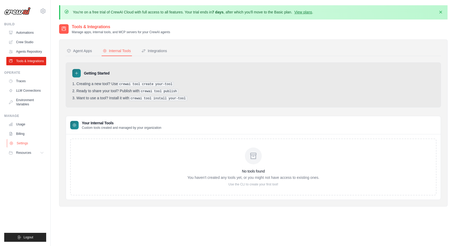
click at [35, 146] on link "Settings" at bounding box center [27, 143] width 40 height 8
click at [35, 151] on button "Resources" at bounding box center [27, 153] width 40 height 8
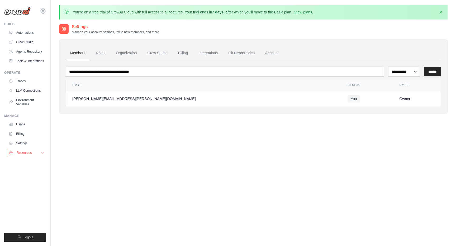
click at [41, 154] on icon at bounding box center [42, 153] width 4 height 4
click at [22, 41] on link "Crew Studio" at bounding box center [27, 42] width 40 height 8
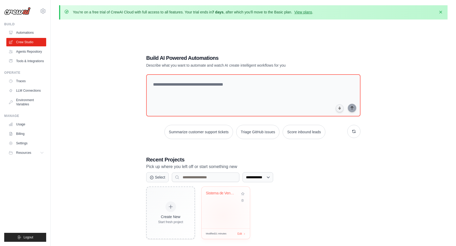
click at [223, 216] on div "Sistema de Vendas Evento Grupo Prim..." at bounding box center [225, 208] width 48 height 42
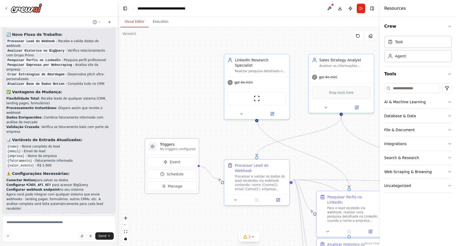
scroll to position [1705, 0]
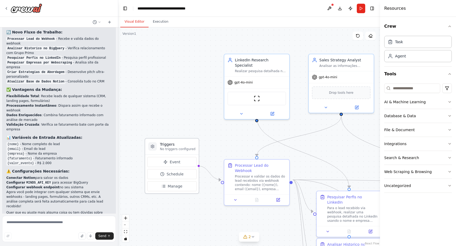
click at [186, 145] on h3 "Triggers" at bounding box center [178, 144] width 36 height 5
click at [176, 146] on h3 "Triggers" at bounding box center [178, 144] width 36 height 5
click at [157, 147] on div "Triggers No triggers configured" at bounding box center [172, 147] width 54 height 16
click at [152, 147] on icon at bounding box center [152, 146] width 3 height 3
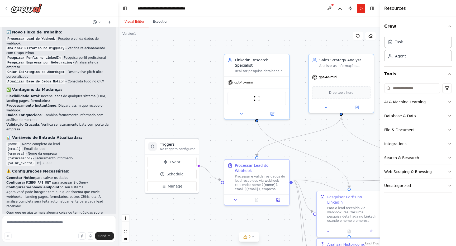
click at [152, 147] on icon at bounding box center [152, 146] width 3 height 3
click at [370, 37] on icon at bounding box center [370, 37] width 3 height 0
drag, startPoint x: 371, startPoint y: 36, endPoint x: 186, endPoint y: 107, distance: 197.7
click at [186, 107] on div "Version 1 Show Tools Hide Agents .deletable-edge-delete-btn { width: 20px; heig…" at bounding box center [249, 136] width 262 height 219
click at [358, 37] on icon at bounding box center [357, 35] width 3 height 3
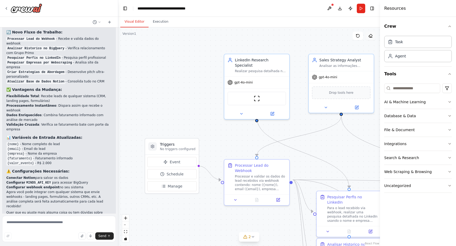
click at [370, 37] on icon at bounding box center [370, 37] width 3 height 0
click at [182, 152] on div "Triggers No triggers configured" at bounding box center [172, 147] width 54 height 16
click at [197, 166] on div at bounding box center [198, 166] width 3 height 3
drag, startPoint x: 196, startPoint y: 166, endPoint x: 201, endPoint y: 183, distance: 17.7
click at [201, 183] on div ".deletable-edge-delete-btn { width: 20px; height: 20px; border: 0px solid #ffff…" at bounding box center [249, 136] width 262 height 219
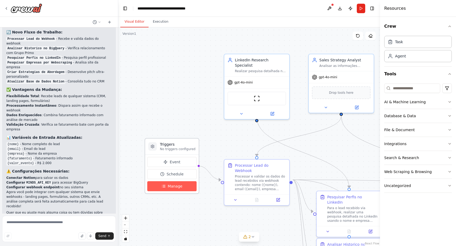
click at [184, 187] on button "Manage" at bounding box center [171, 186] width 49 height 10
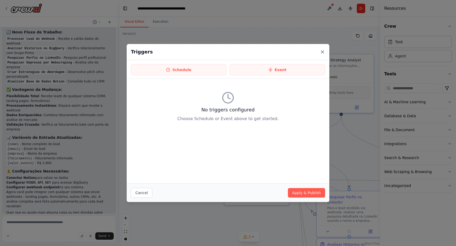
click at [322, 50] on icon at bounding box center [322, 51] width 5 height 5
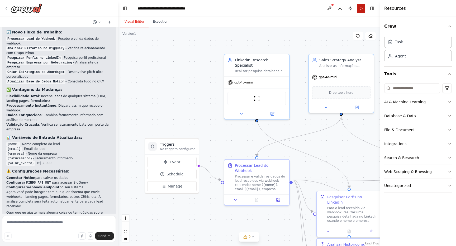
click at [362, 8] on button "Run" at bounding box center [361, 8] width 8 height 9
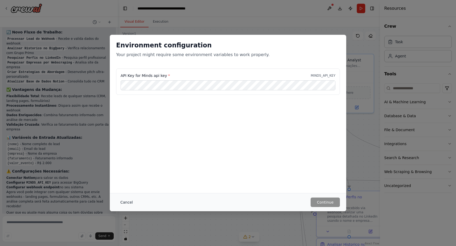
click at [127, 203] on button "Cancel" at bounding box center [126, 202] width 21 height 9
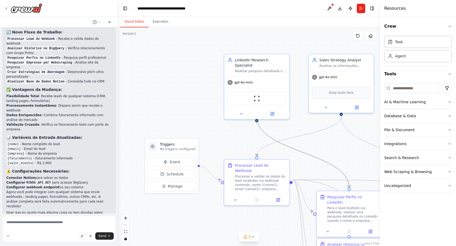
drag, startPoint x: 268, startPoint y: 138, endPoint x: 178, endPoint y: 133, distance: 90.3
click at [178, 133] on div ".deletable-edge-delete-btn { width: 20px; height: 20px; border: 0px solid #ffff…" at bounding box center [249, 136] width 262 height 219
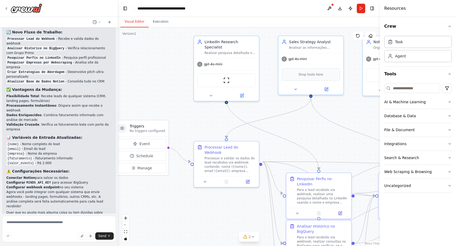
drag, startPoint x: 208, startPoint y: 120, endPoint x: 132, endPoint y: 98, distance: 78.1
click at [132, 98] on div ".deletable-edge-delete-btn { width: 20px; height: 20px; border: 0px solid #ffff…" at bounding box center [249, 136] width 262 height 219
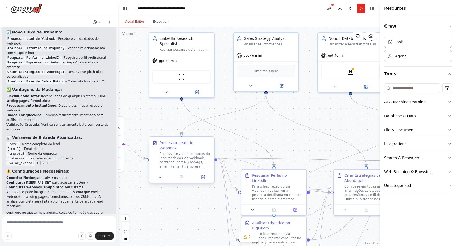
click at [183, 157] on div "Processar e validar os dados do lead recebidos via webhook contendo: nome ({nom…" at bounding box center [185, 160] width 51 height 17
click at [182, 155] on div "Processar e validar os dados do lead recebidos via webhook contendo: nome ({nom…" at bounding box center [185, 160] width 51 height 17
click at [163, 174] on button at bounding box center [160, 177] width 18 height 6
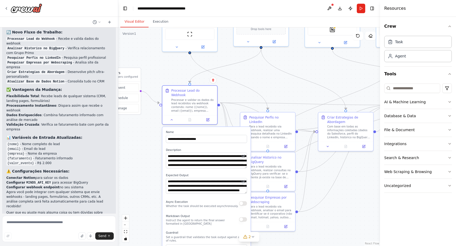
drag, startPoint x: 355, startPoint y: 148, endPoint x: 358, endPoint y: 85, distance: 63.6
click at [358, 85] on div ".deletable-edge-delete-btn { width: 20px; height: 20px; border: 0px solid #ffff…" at bounding box center [249, 136] width 262 height 219
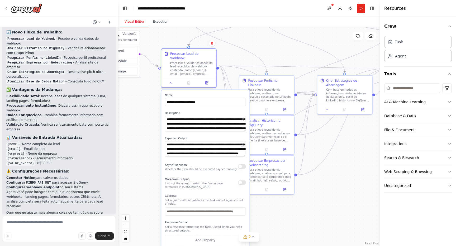
drag, startPoint x: 306, startPoint y: 88, endPoint x: 306, endPoint y: 51, distance: 36.9
click at [306, 51] on div ".deletable-edge-delete-btn { width: 20px; height: 20px; border: 0px solid #ffff…" at bounding box center [249, 136] width 262 height 219
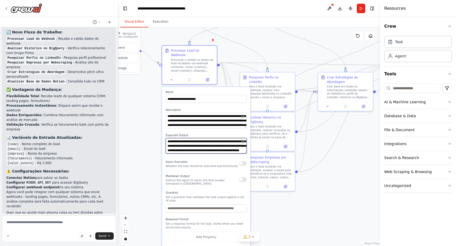
scroll to position [11, 0]
drag, startPoint x: 190, startPoint y: 138, endPoint x: 224, endPoint y: 154, distance: 36.8
click at [224, 154] on div "**********" at bounding box center [206, 173] width 88 height 172
click at [222, 146] on textarea "**********" at bounding box center [206, 146] width 81 height 16
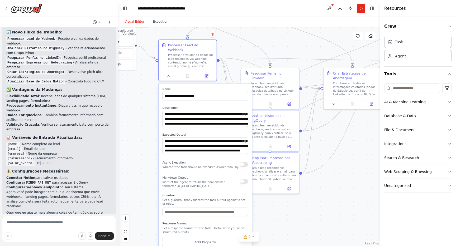
click at [236, 46] on div ".deletable-edge-delete-btn { width: 20px; height: 20px; border: 0px solid #ffff…" at bounding box center [249, 136] width 262 height 219
click at [229, 46] on div ".deletable-edge-delete-btn { width: 20px; height: 20px; border: 0px solid #ffff…" at bounding box center [249, 136] width 262 height 219
click at [170, 73] on icon at bounding box center [169, 75] width 4 height 4
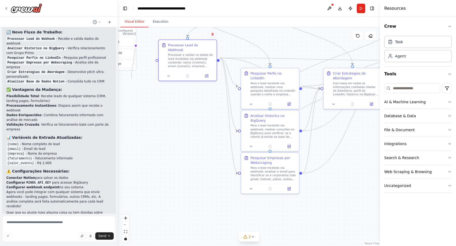
drag, startPoint x: 154, startPoint y: 57, endPoint x: 133, endPoint y: 78, distance: 29.1
click at [133, 78] on div ".deletable-edge-delete-btn { width: 20px; height: 20px; border: 0px solid #ffff…" at bounding box center [249, 136] width 262 height 219
click at [132, 48] on div "Event Schedule Manage" at bounding box center [112, 53] width 48 height 35
drag, startPoint x: 132, startPoint y: 48, endPoint x: 200, endPoint y: 157, distance: 127.9
click at [200, 157] on div "Triggers No triggers configured Event Schedule Manage" at bounding box center [177, 154] width 49 height 50
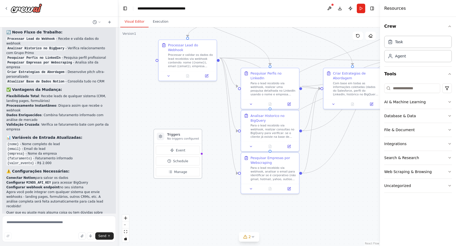
click at [162, 138] on div at bounding box center [161, 137] width 8 height 8
click at [160, 137] on icon at bounding box center [160, 136] width 3 height 3
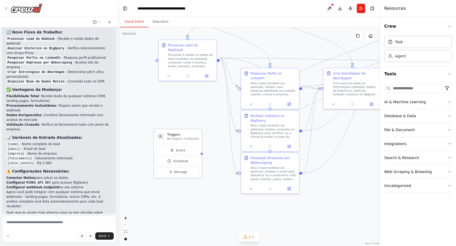
click at [160, 137] on icon at bounding box center [160, 136] width 3 height 3
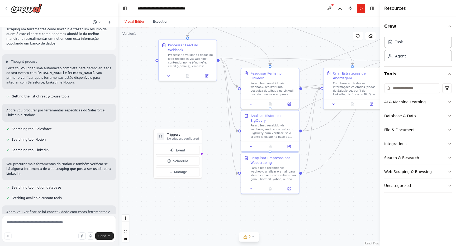
scroll to position [0, 0]
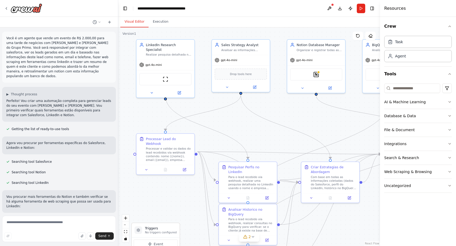
drag, startPoint x: 160, startPoint y: 115, endPoint x: 137, endPoint y: 209, distance: 96.4
click at [137, 209] on div ".deletable-edge-delete-btn { width: 20px; height: 20px; border: 0px solid #ffff…" at bounding box center [249, 136] width 262 height 219
click at [319, 74] on img at bounding box center [316, 74] width 6 height 6
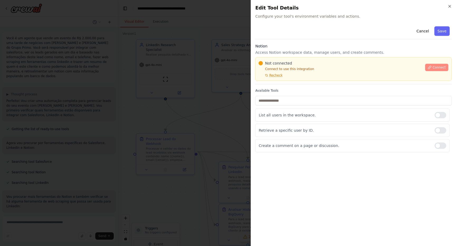
click at [434, 68] on span "Connect" at bounding box center [438, 67] width 13 height 4
click at [433, 66] on span "Connect" at bounding box center [438, 67] width 13 height 4
click at [276, 74] on span "Recheck" at bounding box center [275, 75] width 13 height 4
click at [438, 66] on span "Connect" at bounding box center [438, 67] width 13 height 4
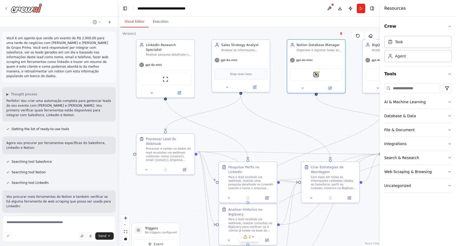
click at [7, 9] on icon at bounding box center [6, 8] width 4 height 4
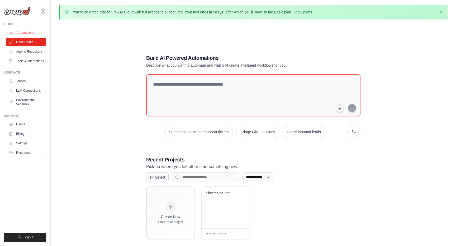
click at [32, 32] on link "Automations" at bounding box center [27, 32] width 40 height 8
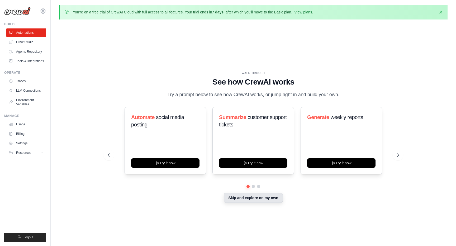
click at [258, 202] on button "Skip and explore on my own" at bounding box center [253, 198] width 59 height 10
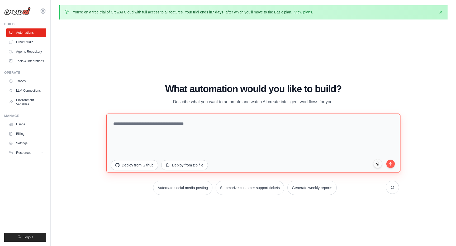
click at [225, 132] on textarea at bounding box center [253, 143] width 294 height 59
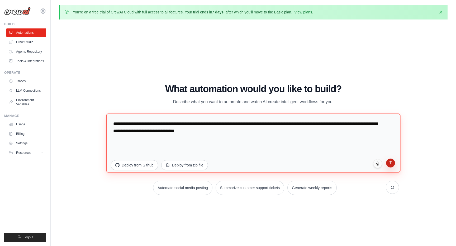
type textarea "**********"
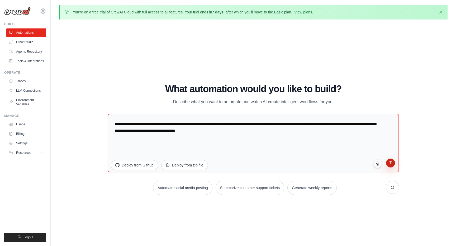
click at [388, 165] on button "submit" at bounding box center [390, 163] width 9 height 9
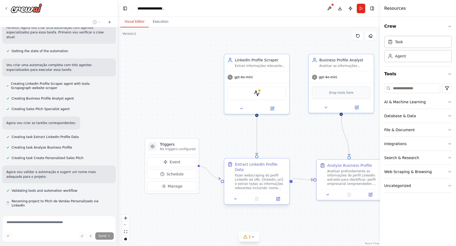
scroll to position [146, 0]
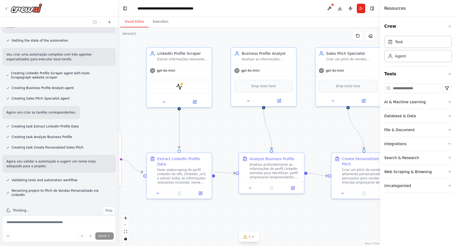
drag, startPoint x: 305, startPoint y: 150, endPoint x: 226, endPoint y: 141, distance: 79.1
click at [225, 142] on div ".deletable-edge-delete-btn { width: 20px; height: 20px; border: 0px solid #ffff…" at bounding box center [249, 136] width 262 height 219
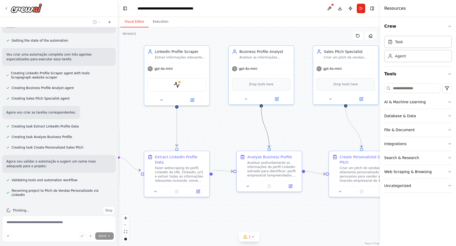
drag, startPoint x: 264, startPoint y: 132, endPoint x: 221, endPoint y: 131, distance: 43.3
click at [219, 131] on div ".deletable-edge-delete-btn { width: 20px; height: 20px; border: 0px solid #ffff…" at bounding box center [249, 136] width 262 height 219
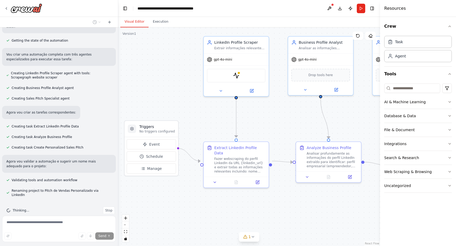
drag, startPoint x: 238, startPoint y: 123, endPoint x: 297, endPoint y: 114, distance: 60.3
click at [297, 114] on div ".deletable-edge-delete-btn { width: 20px; height: 20px; border: 0px solid #ffff…" at bounding box center [249, 136] width 262 height 219
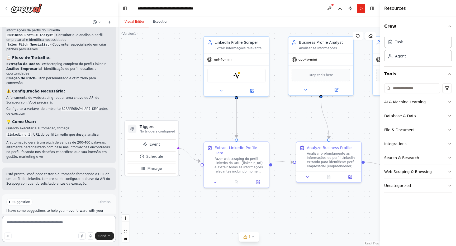
scroll to position [369, 0]
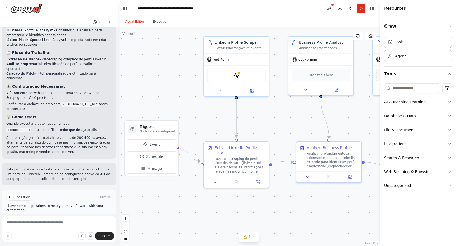
click at [49, 216] on button "Run Automation" at bounding box center [58, 220] width 105 height 8
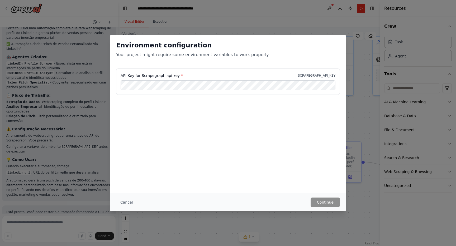
click at [155, 76] on label "API Key for Scrapegraph api key *" at bounding box center [152, 75] width 62 height 5
copy label "Scrapegraph"
click at [325, 201] on button "Continue" at bounding box center [324, 202] width 29 height 9
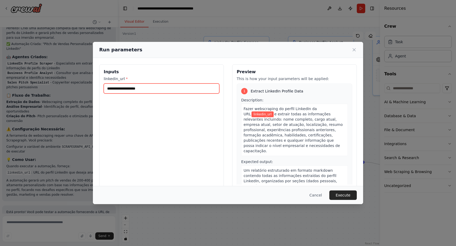
click at [173, 88] on input "linkedin_url *" at bounding box center [161, 89] width 115 height 10
paste input "**********"
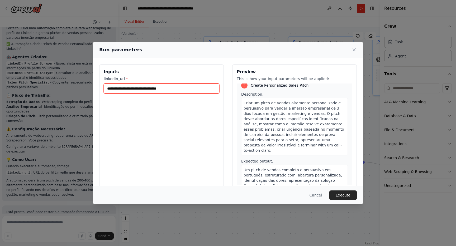
scroll to position [7, 0]
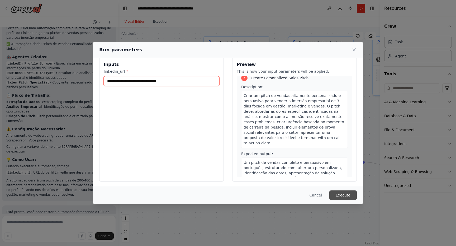
type input "**********"
click at [342, 194] on button "Execute" at bounding box center [342, 195] width 27 height 9
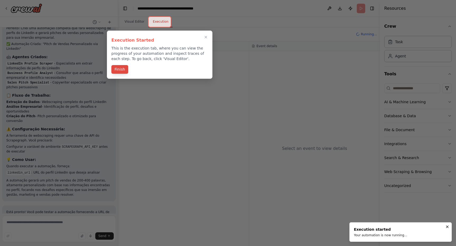
click at [125, 70] on button "Finish" at bounding box center [119, 69] width 17 height 9
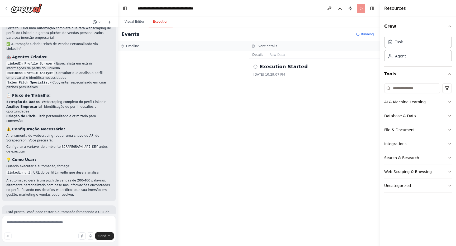
click at [257, 68] on icon at bounding box center [255, 67] width 4 height 4
click at [253, 68] on circle at bounding box center [254, 66] width 3 height 3
click at [138, 22] on button "Visual Editor" at bounding box center [134, 21] width 28 height 11
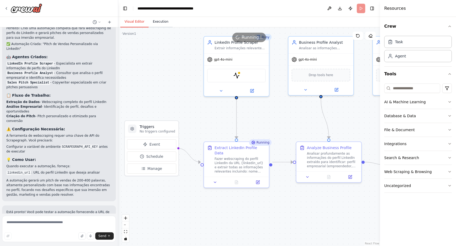
click at [159, 24] on button "Execution" at bounding box center [160, 21] width 24 height 11
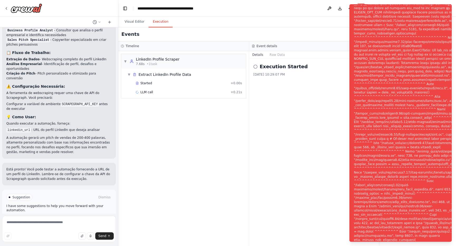
scroll to position [0, 0]
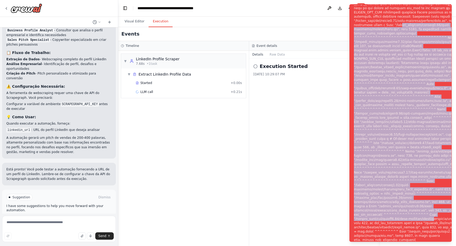
drag, startPoint x: 361, startPoint y: 12, endPoint x: 381, endPoint y: 240, distance: 228.9
click at [381, 240] on div "Notifications (F8)" at bounding box center [417, 126] width 127 height 426
click at [392, 76] on div "Notifications (F8)" at bounding box center [417, 126] width 127 height 426
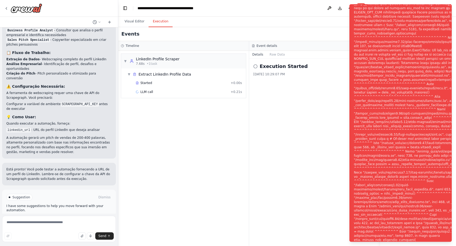
scroll to position [0, 0]
drag, startPoint x: 353, startPoint y: 5, endPoint x: 387, endPoint y: 98, distance: 98.7
click at [387, 99] on li "Execution Error" at bounding box center [400, 123] width 102 height 238
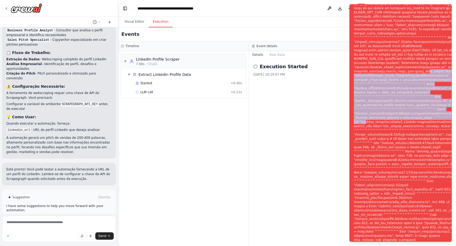
drag, startPoint x: 376, startPoint y: 68, endPoint x: 401, endPoint y: 121, distance: 58.8
click at [402, 122] on div "Notifications (F8)" at bounding box center [417, 126] width 127 height 426
drag, startPoint x: 353, startPoint y: 7, endPoint x: 375, endPoint y: 68, distance: 64.7
click at [376, 68] on div "Notifications (F8)" at bounding box center [417, 126] width 127 height 426
click at [447, 8] on icon "Notifications (F8)" at bounding box center [447, 9] width 2 height 2
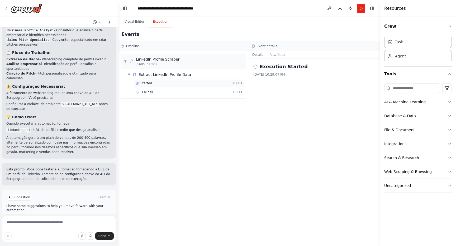
click at [143, 83] on span "Started" at bounding box center [146, 83] width 12 height 4
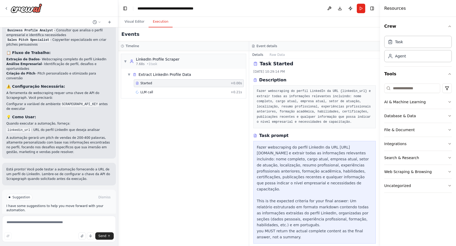
scroll to position [1, 0]
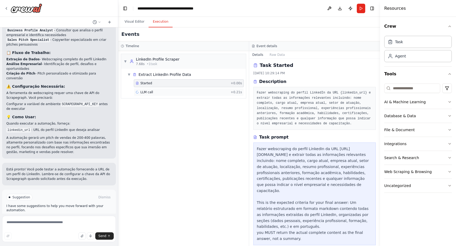
click at [195, 92] on div "LLM call + 0.21s" at bounding box center [189, 92] width 106 height 4
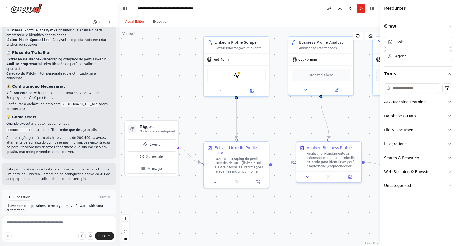
click at [134, 19] on button "Visual Editor" at bounding box center [134, 21] width 28 height 11
click at [362, 11] on button "Run" at bounding box center [361, 8] width 8 height 9
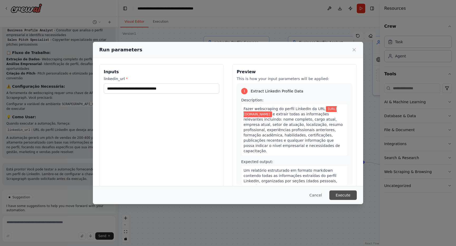
click at [343, 195] on button "Execute" at bounding box center [342, 195] width 27 height 9
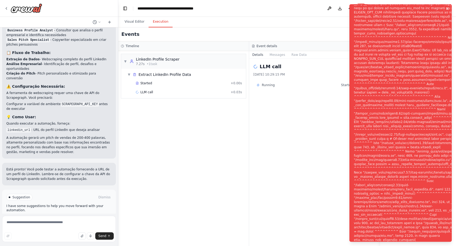
click at [448, 8] on icon "Notifications (F8)" at bounding box center [447, 9] width 4 height 4
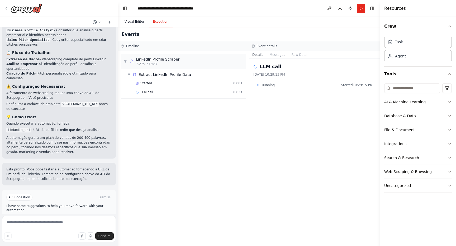
click at [137, 21] on button "Visual Editor" at bounding box center [134, 21] width 28 height 11
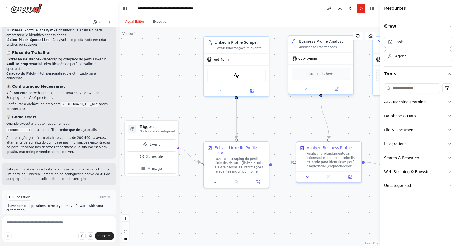
click at [305, 61] on div "gpt-4o-mini" at bounding box center [303, 58] width 25 height 5
click at [305, 60] on span "gpt-4o-mini" at bounding box center [307, 58] width 18 height 4
click at [446, 25] on button "Crew" at bounding box center [418, 26] width 68 height 15
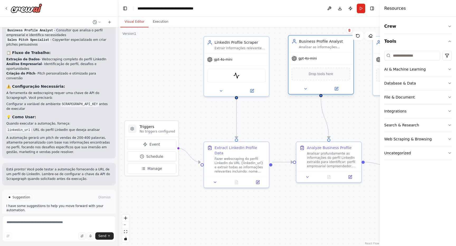
click at [313, 60] on span "gpt-4o-mini" at bounding box center [307, 58] width 18 height 4
click at [244, 61] on div "gpt-4o-mini" at bounding box center [236, 59] width 65 height 12
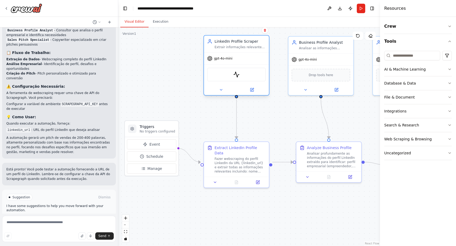
click at [235, 60] on div "gpt-4o-mini" at bounding box center [236, 59] width 65 height 12
click at [218, 89] on button at bounding box center [221, 90] width 30 height 6
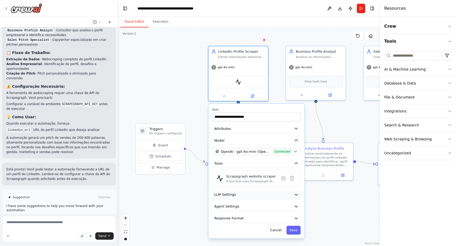
click at [253, 194] on button "LLM Settings" at bounding box center [256, 194] width 88 height 9
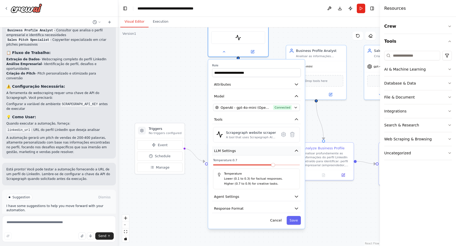
drag, startPoint x: 253, startPoint y: 201, endPoint x: 252, endPoint y: 159, distance: 41.9
click at [252, 159] on div "**********" at bounding box center [256, 144] width 97 height 169
click at [249, 200] on button "Agent Settings" at bounding box center [256, 196] width 89 height 9
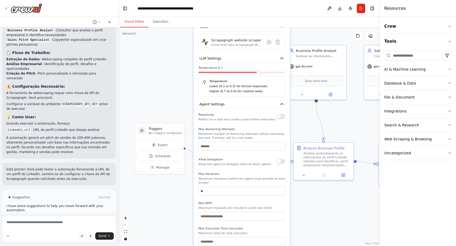
drag, startPoint x: 249, startPoint y: 200, endPoint x: 238, endPoint y: 110, distance: 90.6
click at [237, 108] on button "Agent Settings" at bounding box center [241, 104] width 89 height 9
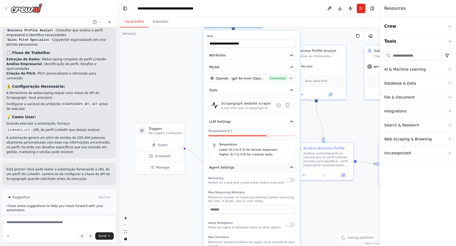
drag, startPoint x: 238, startPoint y: 110, endPoint x: 246, endPoint y: 172, distance: 62.5
click at [246, 172] on div "**********" at bounding box center [251, 183] width 97 height 307
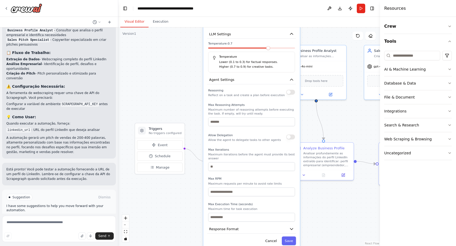
drag, startPoint x: 239, startPoint y: 177, endPoint x: 237, endPoint y: 87, distance: 89.7
click at [237, 87] on div "**********" at bounding box center [251, 96] width 97 height 307
click at [274, 242] on button "Cancel" at bounding box center [270, 241] width 17 height 9
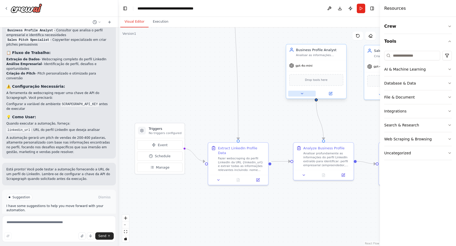
click at [303, 92] on icon at bounding box center [302, 94] width 4 height 4
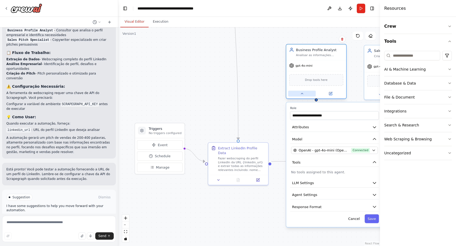
click at [301, 95] on icon at bounding box center [302, 94] width 4 height 4
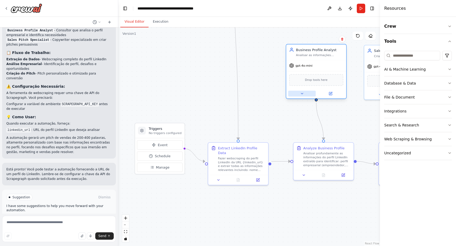
click at [303, 95] on icon at bounding box center [302, 94] width 4 height 4
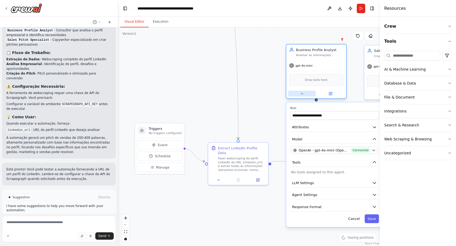
click at [303, 95] on icon at bounding box center [302, 94] width 4 height 4
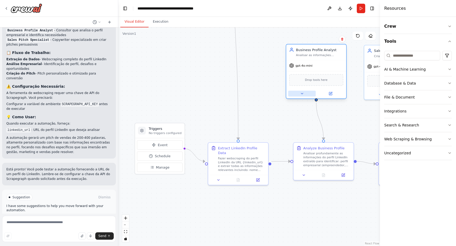
click at [303, 95] on icon at bounding box center [302, 94] width 4 height 4
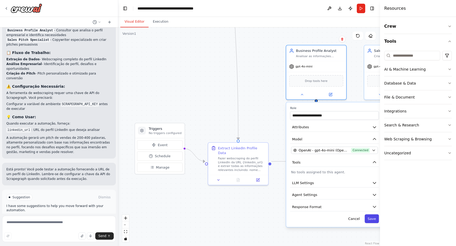
click at [368, 221] on button "Save" at bounding box center [371, 219] width 14 height 9
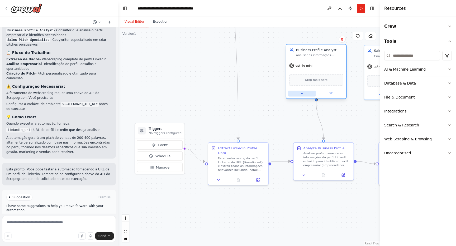
click at [304, 95] on icon at bounding box center [302, 94] width 4 height 4
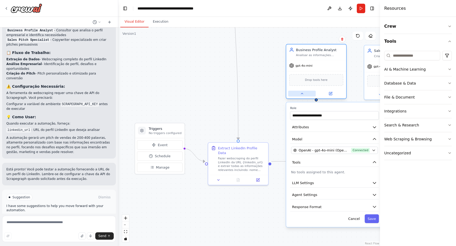
click at [304, 95] on icon at bounding box center [302, 94] width 4 height 4
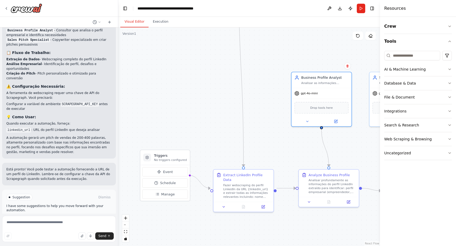
drag, startPoint x: 269, startPoint y: 80, endPoint x: 288, endPoint y: 152, distance: 74.8
click at [288, 152] on div ".deletable-edge-delete-btn { width: 20px; height: 20px; border: 0px solid #ffff…" at bounding box center [249, 136] width 262 height 219
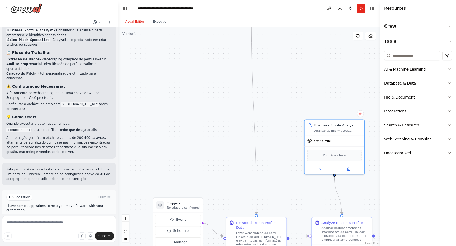
drag, startPoint x: 267, startPoint y: 98, endPoint x: 268, endPoint y: 192, distance: 94.1
click at [267, 191] on div ".deletable-edge-delete-btn { width: 20px; height: 20px; border: 0px solid #ffff…" at bounding box center [249, 136] width 262 height 219
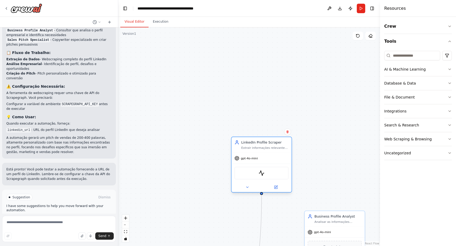
drag, startPoint x: 257, startPoint y: 62, endPoint x: 264, endPoint y: 151, distance: 88.9
click at [264, 151] on div "LinkedIn Profile Scraper Extrair informações relevantes do perfil do LinkedIn {…" at bounding box center [261, 145] width 60 height 16
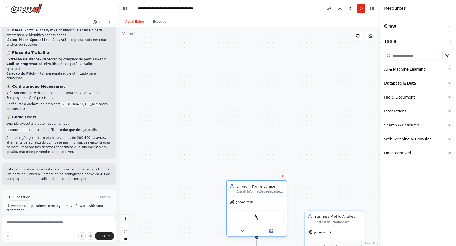
drag, startPoint x: 264, startPoint y: 145, endPoint x: 261, endPoint y: 189, distance: 44.4
click at [261, 189] on div "LinkedIn Profile Scraper Extrair informações relevantes do perfil do LinkedIn {…" at bounding box center [259, 189] width 47 height 10
click at [360, 11] on button "Run" at bounding box center [361, 8] width 8 height 9
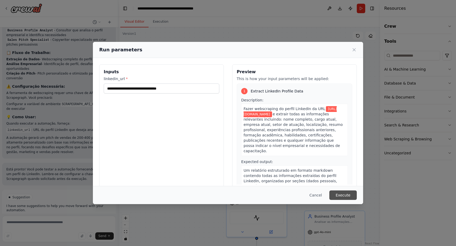
click at [340, 197] on button "Execute" at bounding box center [342, 195] width 27 height 9
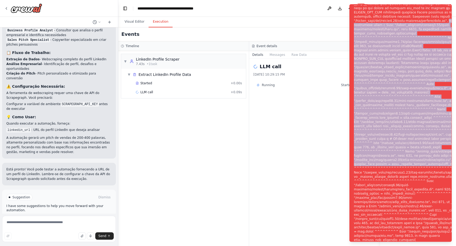
drag, startPoint x: 354, startPoint y: 9, endPoint x: 431, endPoint y: 183, distance: 190.1
click at [431, 183] on div "Notifications (F8)" at bounding box center [417, 126] width 127 height 426
copy div "line 1966, in completion raise e File "/shared_venv/lib/python3.12/site-package…"
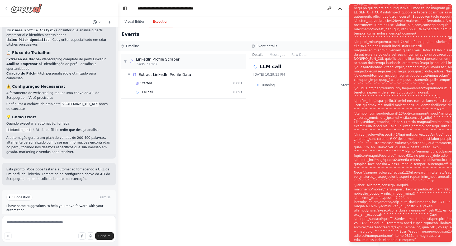
click at [4, 6] on icon at bounding box center [6, 8] width 4 height 4
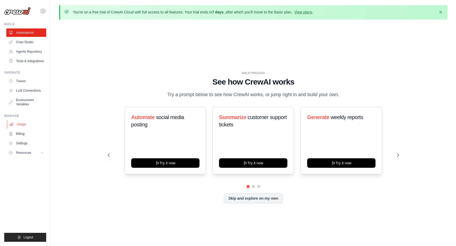
click at [20, 122] on link "Usage" at bounding box center [27, 124] width 40 height 8
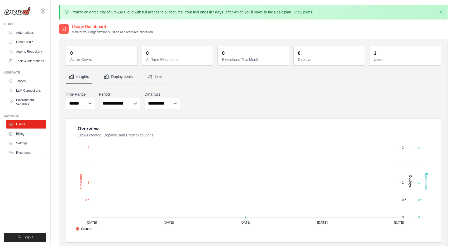
click at [117, 75] on button "Deployments" at bounding box center [117, 77] width 35 height 14
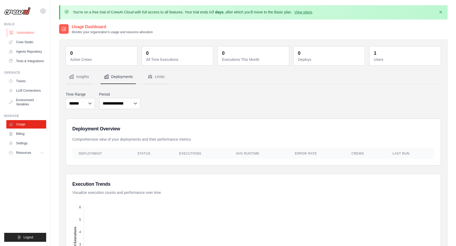
click at [32, 33] on link "Automations" at bounding box center [27, 32] width 40 height 8
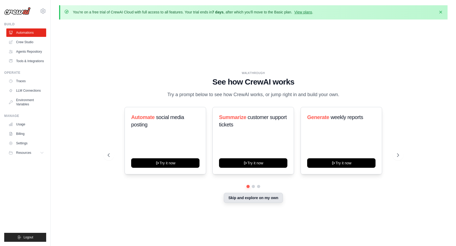
click at [244, 196] on button "Skip and explore on my own" at bounding box center [253, 198] width 59 height 10
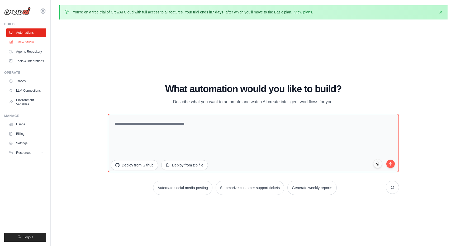
click at [19, 42] on link "Crew Studio" at bounding box center [27, 42] width 40 height 8
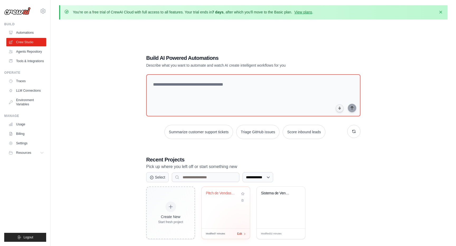
click at [242, 234] on div "Edit" at bounding box center [241, 234] width 9 height 4
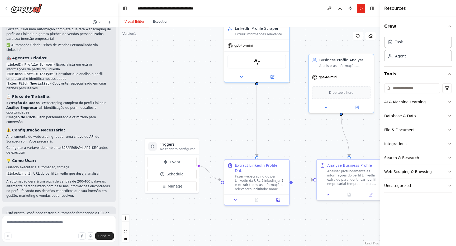
scroll to position [326, 0]
click at [329, 9] on button at bounding box center [329, 8] width 8 height 9
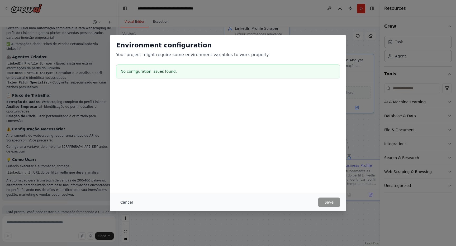
click at [124, 201] on button "Cancel" at bounding box center [126, 202] width 21 height 9
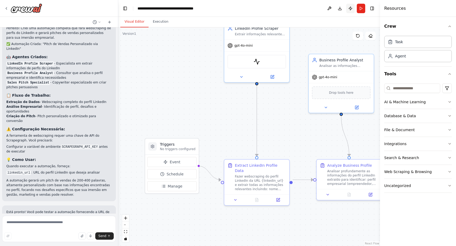
click at [349, 12] on button "Publish" at bounding box center [350, 8] width 8 height 9
click at [349, 11] on header "**********" at bounding box center [249, 8] width 262 height 17
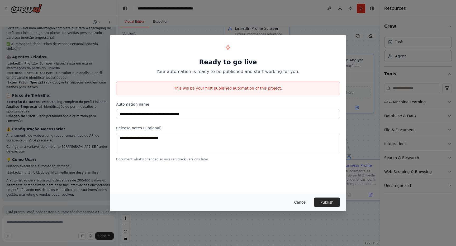
click at [304, 201] on button "Cancel" at bounding box center [300, 202] width 21 height 9
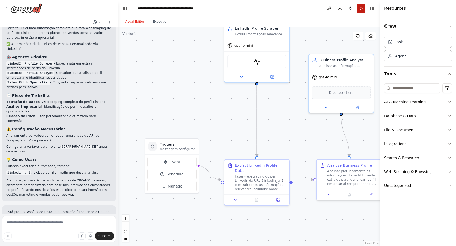
click at [360, 10] on button "Run" at bounding box center [361, 8] width 8 height 9
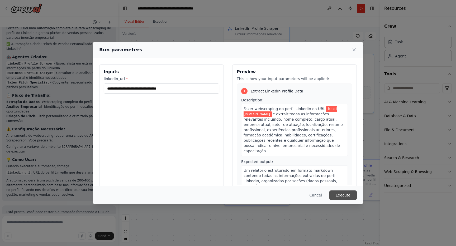
click at [342, 196] on button "Execute" at bounding box center [342, 195] width 27 height 9
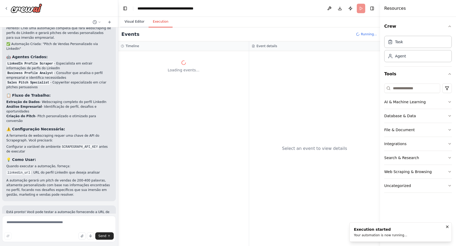
click at [139, 21] on button "Visual Editor" at bounding box center [134, 21] width 28 height 11
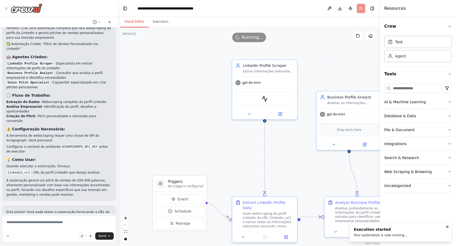
drag, startPoint x: 202, startPoint y: 78, endPoint x: 210, endPoint y: 115, distance: 38.0
click at [210, 115] on div ".deletable-edge-delete-btn { width: 20px; height: 20px; border: 0px solid #ffff…" at bounding box center [249, 136] width 262 height 219
click at [157, 21] on button "Execution" at bounding box center [160, 21] width 24 height 11
click at [141, 19] on button "Visual Editor" at bounding box center [134, 21] width 28 height 11
click at [151, 20] on button "Execution" at bounding box center [160, 21] width 24 height 11
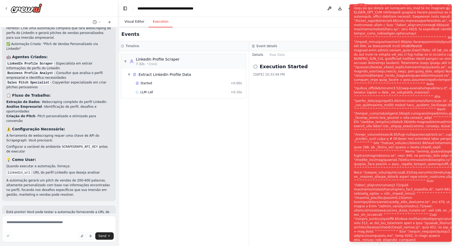
click at [142, 21] on button "Visual Editor" at bounding box center [134, 21] width 28 height 11
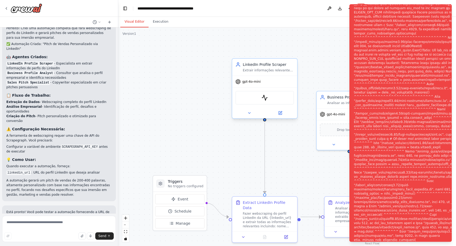
click at [256, 85] on div "gpt-4o-mini" at bounding box center [264, 82] width 65 height 12
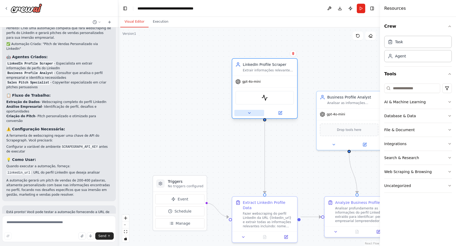
click at [255, 114] on button at bounding box center [249, 113] width 30 height 6
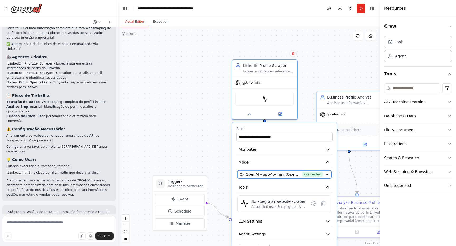
click at [278, 173] on span "OpenAI - gpt-4o-mini (OpenAI)" at bounding box center [272, 174] width 55 height 5
click at [329, 175] on icon "button" at bounding box center [327, 174] width 4 height 4
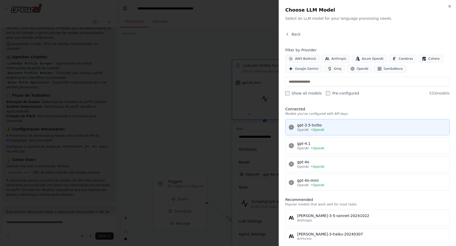
click at [324, 127] on div "gpt-3.5-turbo" at bounding box center [371, 125] width 149 height 5
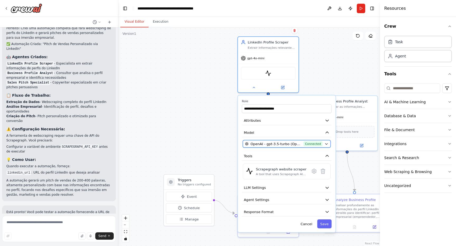
drag, startPoint x: 310, startPoint y: 177, endPoint x: 310, endPoint y: 145, distance: 31.9
click at [310, 145] on button "OpenAI - gpt-3.5-turbo (OpenAI) Connected" at bounding box center [287, 143] width 88 height 7
click at [314, 172] on icon at bounding box center [314, 171] width 4 height 4
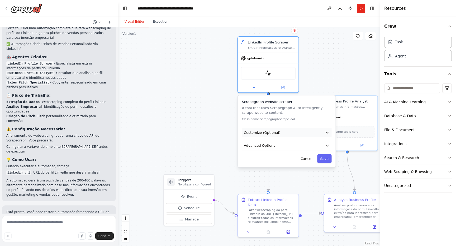
click at [308, 131] on button "Customize (Optional)" at bounding box center [287, 132] width 90 height 9
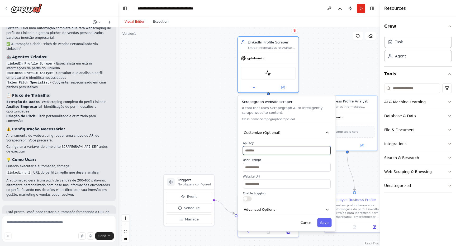
click at [291, 148] on input "text" at bounding box center [287, 150] width 88 height 9
paste input "**********"
type input "**********"
click at [324, 224] on button "Save" at bounding box center [324, 222] width 15 height 9
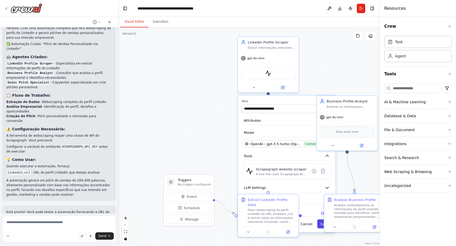
click at [320, 224] on button "Save" at bounding box center [324, 224] width 15 height 9
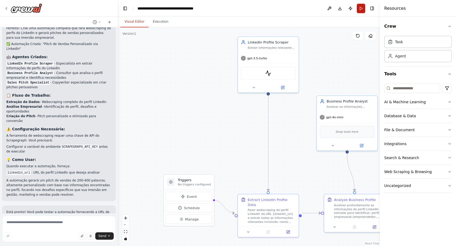
click at [362, 9] on button "Run" at bounding box center [361, 8] width 8 height 9
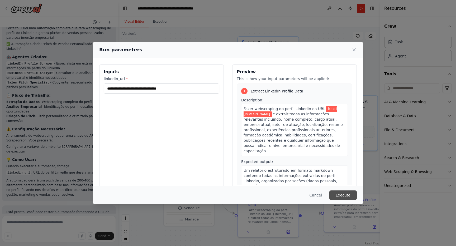
click at [345, 199] on button "Execute" at bounding box center [342, 195] width 27 height 9
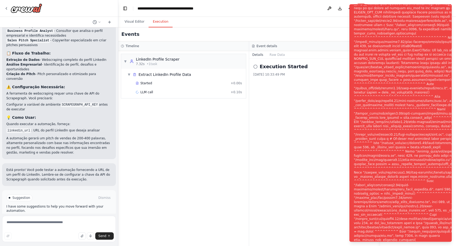
scroll to position [369, 0]
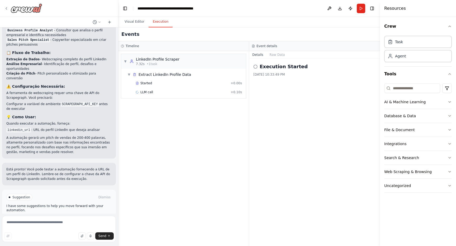
click at [8, 9] on icon at bounding box center [6, 8] width 4 height 4
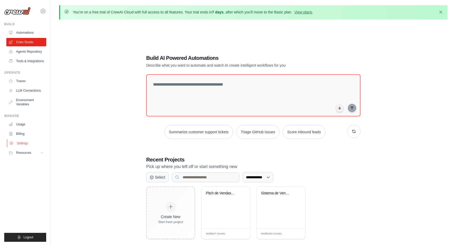
click at [31, 143] on link "Settings" at bounding box center [27, 143] width 40 height 8
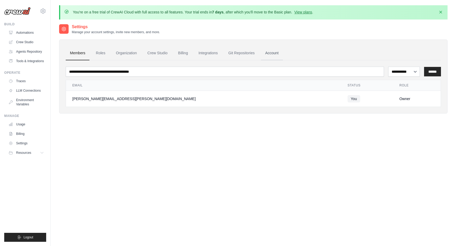
click at [269, 52] on link "Account" at bounding box center [272, 53] width 22 height 14
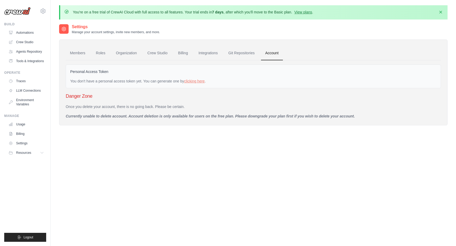
click at [25, 86] on ul "Traces LLM Connections Environment Variables" at bounding box center [26, 93] width 40 height 32
click at [23, 81] on link "Traces" at bounding box center [27, 81] width 40 height 8
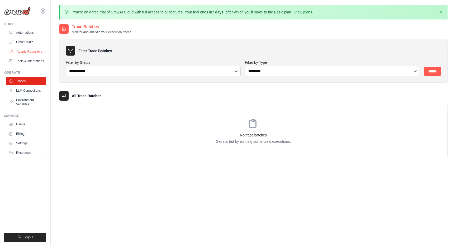
click at [34, 54] on link "Agents Repository" at bounding box center [27, 51] width 40 height 8
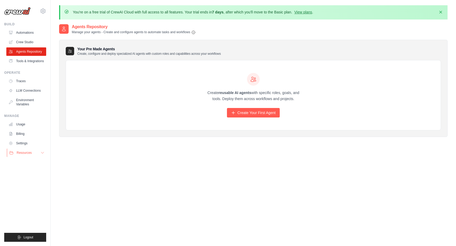
click at [26, 154] on span "Resources" at bounding box center [24, 153] width 15 height 4
click at [28, 162] on span "Documentation" at bounding box center [29, 162] width 21 height 4
click at [25, 33] on link "Automations" at bounding box center [27, 32] width 40 height 8
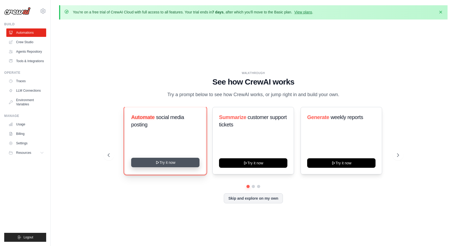
click at [183, 161] on button "Try it now" at bounding box center [165, 162] width 68 height 9
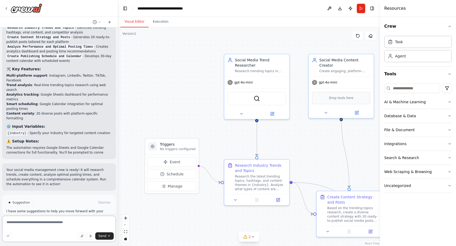
scroll to position [793, 0]
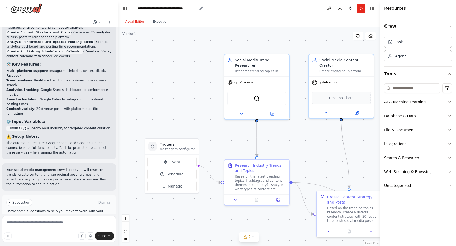
click at [186, 8] on div "**********" at bounding box center [166, 8] width 59 height 5
click at [373, 10] on button "Toggle Right Sidebar" at bounding box center [371, 8] width 7 height 7
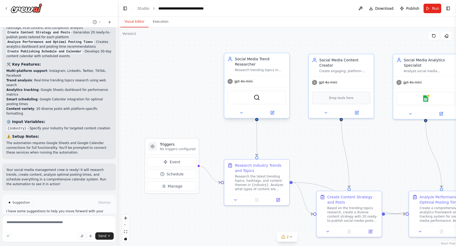
click at [263, 83] on div "gpt-4o-mini" at bounding box center [256, 82] width 65 height 12
click at [273, 114] on icon at bounding box center [272, 112] width 3 height 3
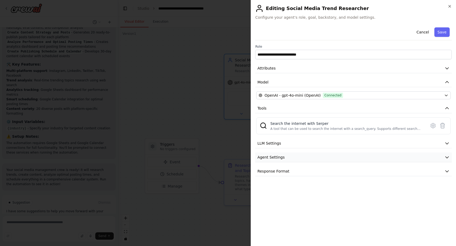
click at [291, 156] on button "Agent Settings" at bounding box center [353, 158] width 196 height 10
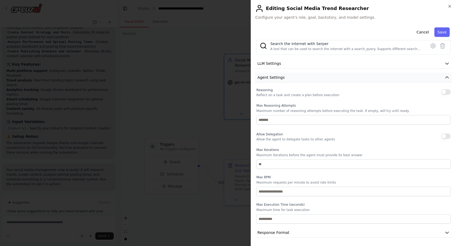
scroll to position [0, 0]
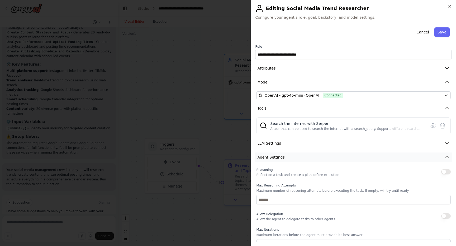
click at [289, 156] on button "Agent Settings" at bounding box center [353, 158] width 196 height 10
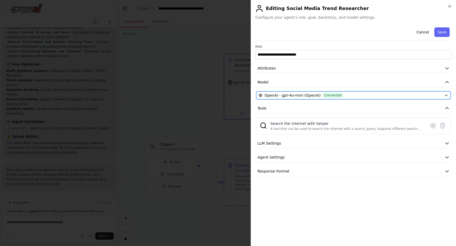
click at [322, 95] on span "Connected" at bounding box center [332, 95] width 20 height 5
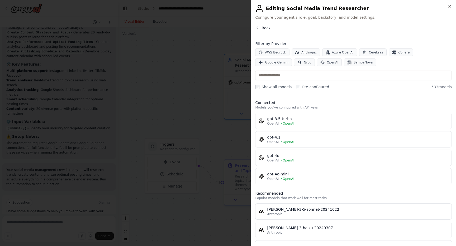
click at [261, 29] on button "Back" at bounding box center [262, 27] width 15 height 5
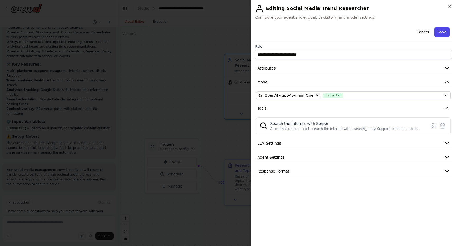
click at [445, 32] on button "Save" at bounding box center [441, 31] width 15 height 9
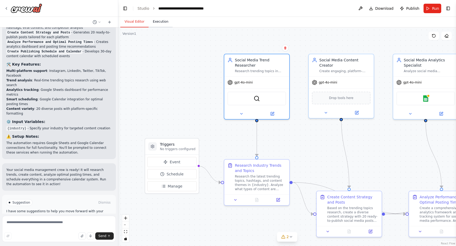
click at [157, 21] on button "Execution" at bounding box center [160, 21] width 24 height 11
click at [132, 22] on button "Visual Editor" at bounding box center [134, 21] width 28 height 11
click at [431, 11] on button "Run" at bounding box center [432, 8] width 18 height 9
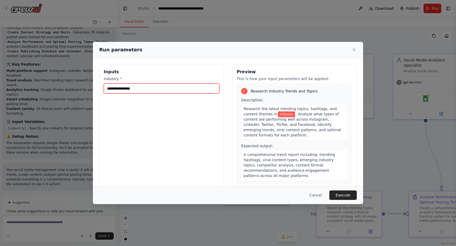
click at [164, 88] on input "industry *" at bounding box center [161, 89] width 115 height 10
type input "**********"
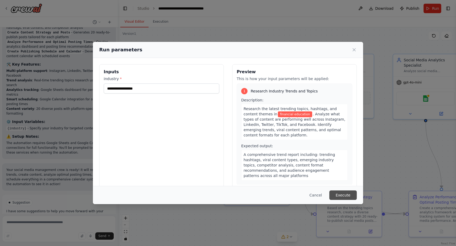
click at [343, 194] on button "Execute" at bounding box center [342, 195] width 27 height 9
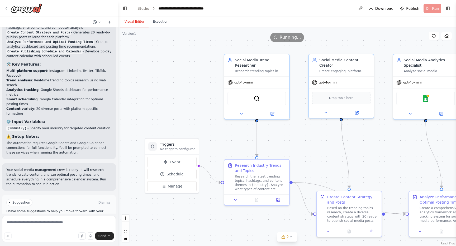
click at [137, 22] on button "Visual Editor" at bounding box center [134, 21] width 28 height 11
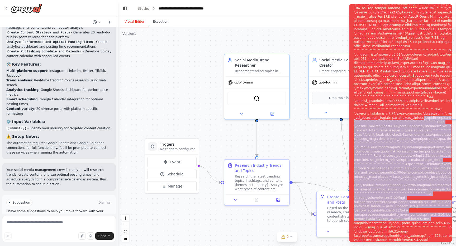
drag, startPoint x: 443, startPoint y: 240, endPoint x: 373, endPoint y: 123, distance: 136.5
click at [373, 123] on div "Notifications (F8)" at bounding box center [417, 126] width 127 height 460
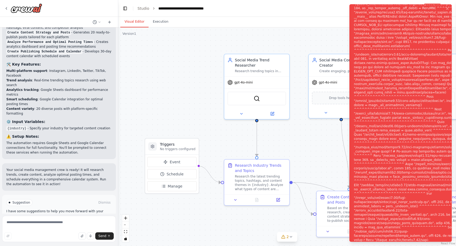
click at [357, 112] on div "Notifications (F8)" at bounding box center [417, 126] width 127 height 460
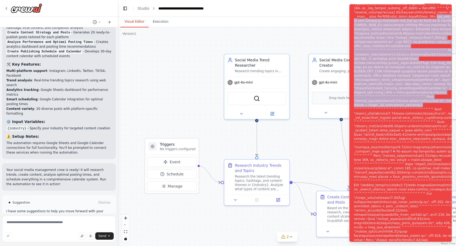
drag, startPoint x: 354, startPoint y: 110, endPoint x: 350, endPoint y: 3, distance: 107.4
click at [350, 3] on ol "Execution Error" at bounding box center [400, 123] width 111 height 246
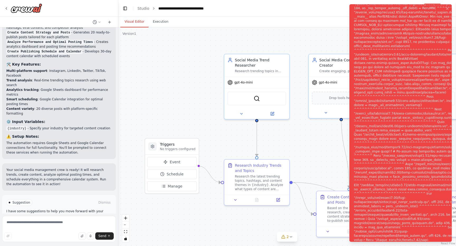
click at [360, 22] on div "Notifications (F8)" at bounding box center [417, 126] width 127 height 460
click at [5, 9] on icon at bounding box center [6, 8] width 4 height 4
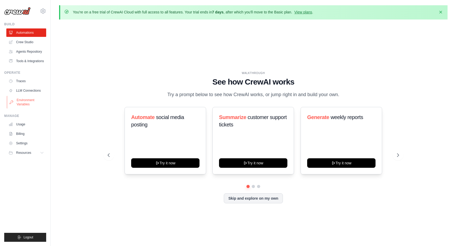
click at [27, 99] on link "Environment Variables" at bounding box center [27, 102] width 40 height 13
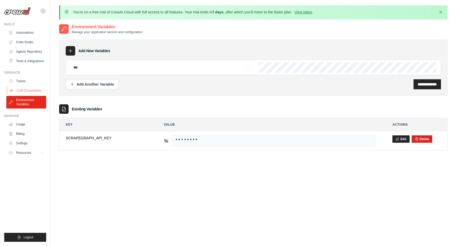
click at [31, 93] on link "LLM Connections" at bounding box center [27, 90] width 40 height 8
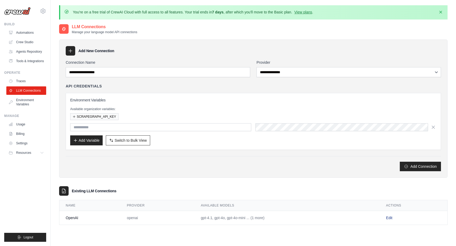
click at [388, 218] on link "Edit" at bounding box center [389, 218] width 6 height 4
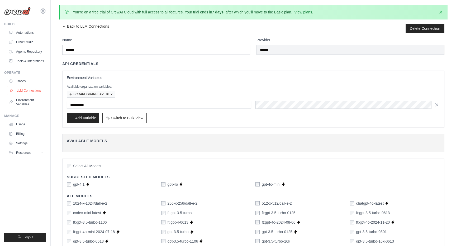
click at [30, 88] on link "LLM Connections" at bounding box center [27, 90] width 40 height 8
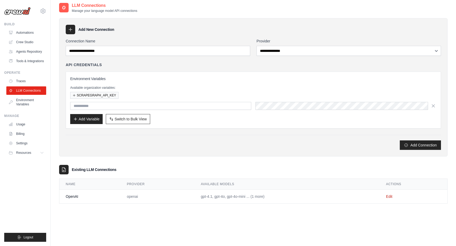
scroll to position [29, 0]
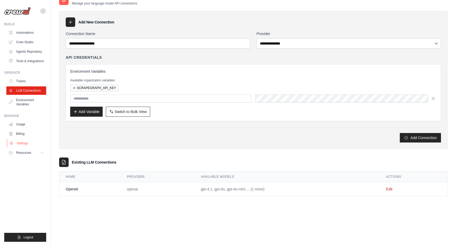
click at [25, 142] on link "Settings" at bounding box center [27, 143] width 40 height 8
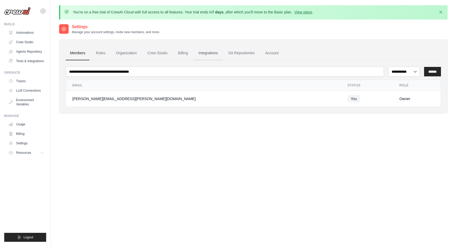
click at [207, 53] on link "Integrations" at bounding box center [208, 53] width 28 height 14
click at [160, 53] on link "Crew Studio" at bounding box center [157, 53] width 28 height 14
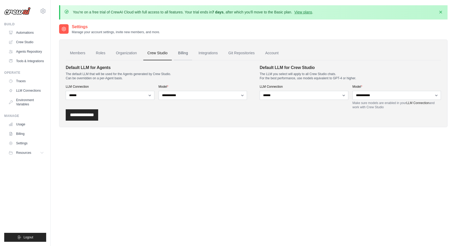
click at [178, 52] on link "Billing" at bounding box center [183, 53] width 18 height 14
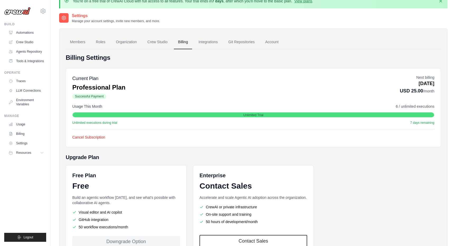
scroll to position [13, 0]
